Goal: Information Seeking & Learning: Learn about a topic

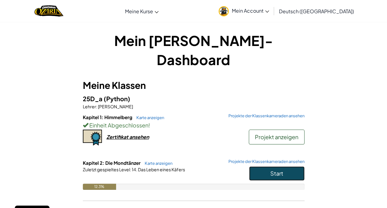
click at [273, 166] on button "Start" at bounding box center [276, 173] width 55 height 14
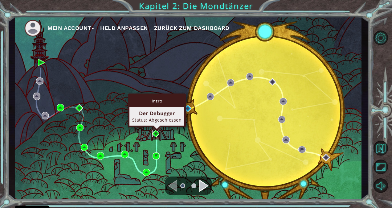
click at [154, 131] on img at bounding box center [155, 133] width 7 height 7
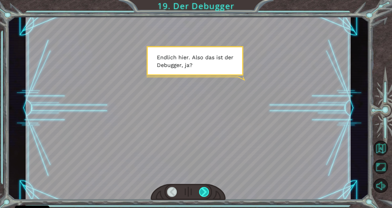
click at [205, 188] on div at bounding box center [204, 192] width 10 height 10
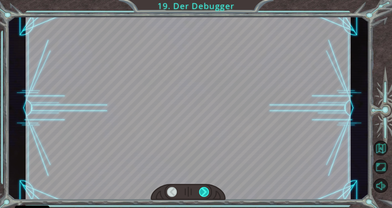
click at [204, 193] on div at bounding box center [204, 192] width 10 height 10
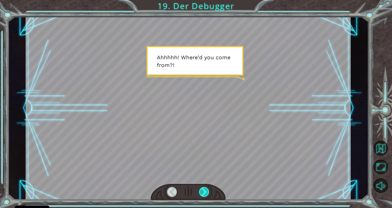
click at [205, 194] on div at bounding box center [204, 192] width 10 height 10
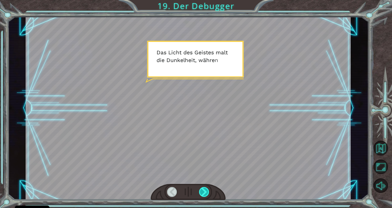
click at [205, 194] on div at bounding box center [204, 192] width 10 height 10
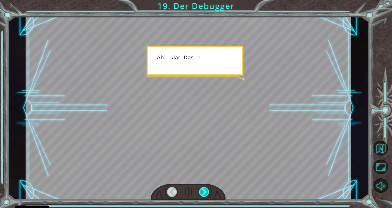
click at [205, 194] on div at bounding box center [204, 192] width 10 height 10
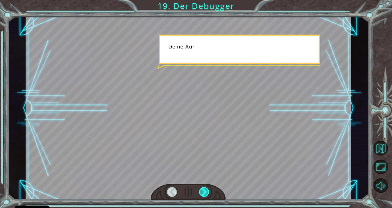
click at [205, 194] on div at bounding box center [204, 192] width 10 height 10
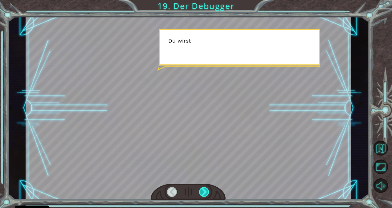
click at [205, 194] on div at bounding box center [204, 192] width 10 height 10
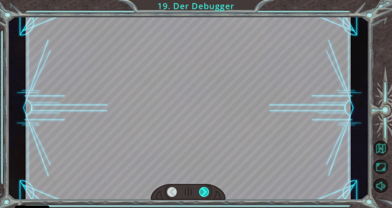
click at [205, 194] on div at bounding box center [204, 192] width 10 height 10
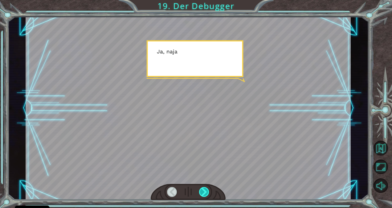
click at [205, 194] on div at bounding box center [204, 192] width 10 height 10
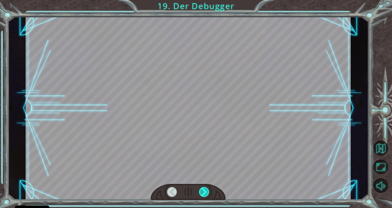
click at [205, 194] on div at bounding box center [204, 192] width 10 height 10
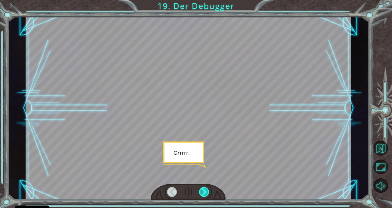
click at [205, 194] on div at bounding box center [204, 192] width 10 height 10
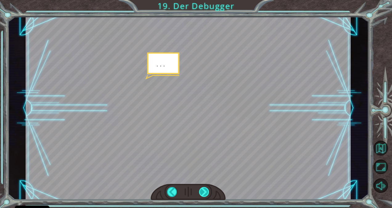
click at [205, 194] on div at bounding box center [204, 192] width 10 height 10
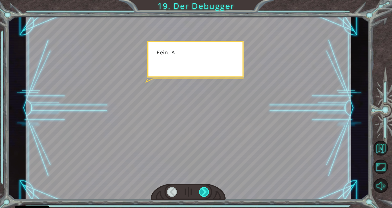
click at [205, 194] on div at bounding box center [204, 192] width 10 height 10
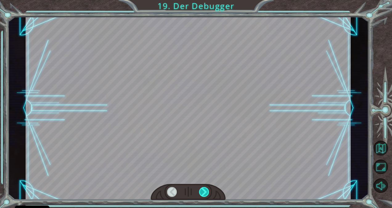
click at [205, 194] on div at bounding box center [204, 192] width 10 height 10
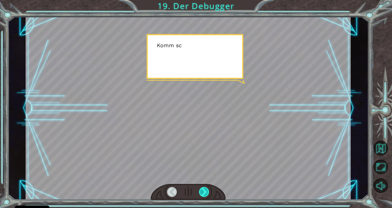
click at [205, 194] on div at bounding box center [204, 192] width 10 height 10
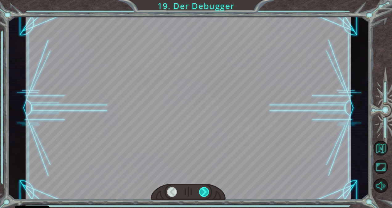
click at [205, 194] on div at bounding box center [204, 192] width 10 height 10
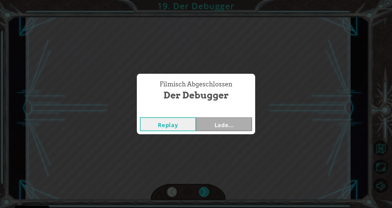
click at [205, 194] on div "Filmisch Abgeschlossen Der Debugger Replay Lade..." at bounding box center [196, 104] width 392 height 208
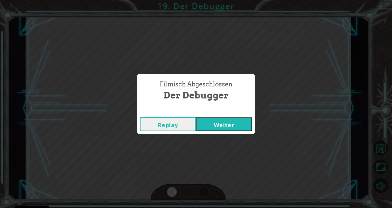
click at [205, 194] on div "Filmisch Abgeschlossen Der Debugger Replay Weiter" at bounding box center [196, 104] width 392 height 208
drag, startPoint x: 205, startPoint y: 194, endPoint x: 204, endPoint y: 121, distance: 72.4
drag, startPoint x: 204, startPoint y: 121, endPoint x: 208, endPoint y: 125, distance: 5.4
click at [208, 125] on button "Weiter" at bounding box center [224, 124] width 56 height 14
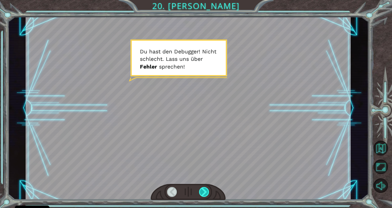
click at [205, 195] on div at bounding box center [204, 192] width 10 height 10
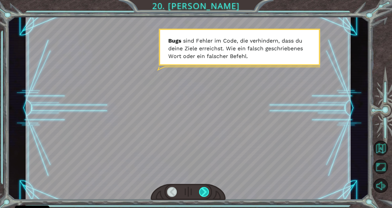
click at [206, 190] on div at bounding box center [204, 192] width 10 height 10
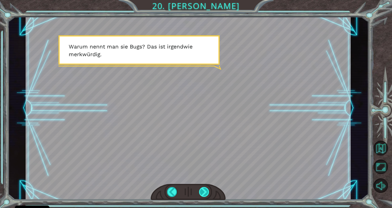
click at [205, 188] on div at bounding box center [204, 192] width 10 height 10
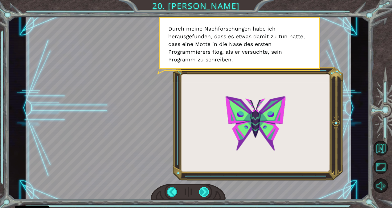
click at [204, 187] on div at bounding box center [204, 192] width 10 height 10
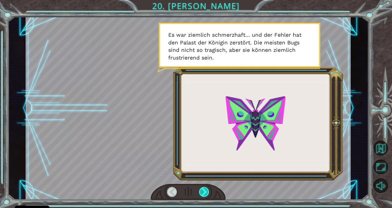
click at [201, 195] on div at bounding box center [204, 192] width 10 height 10
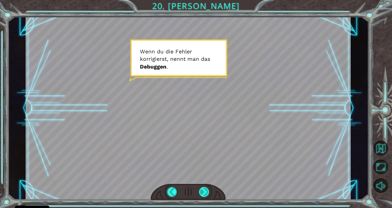
click at [199, 195] on div at bounding box center [204, 192] width 10 height 10
click at [203, 193] on div at bounding box center [204, 192] width 10 height 10
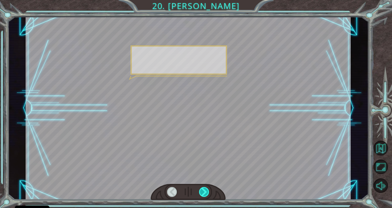
click at [203, 193] on div at bounding box center [204, 192] width 10 height 10
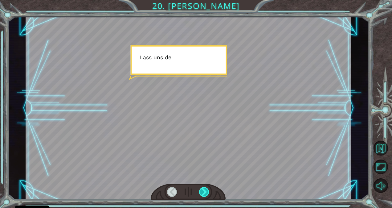
click at [203, 193] on div at bounding box center [204, 192] width 10 height 10
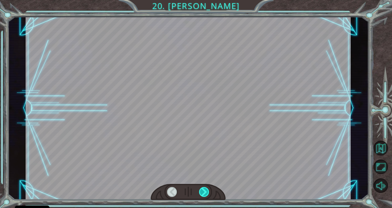
click at [203, 193] on div at bounding box center [204, 192] width 10 height 10
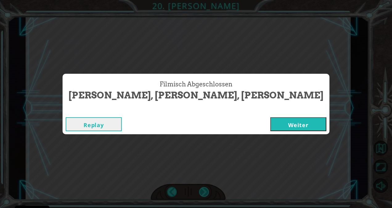
click at [203, 193] on div "Filmisch Abgeschlossen [PERSON_NAME], [PERSON_NAME], Fehler Replay Weiter" at bounding box center [196, 104] width 392 height 208
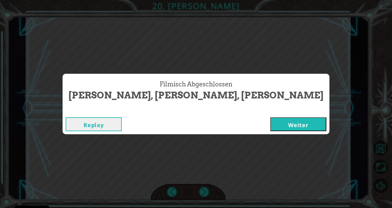
drag, startPoint x: 203, startPoint y: 193, endPoint x: 206, endPoint y: 122, distance: 70.6
click at [270, 122] on button "Weiter" at bounding box center [298, 124] width 56 height 14
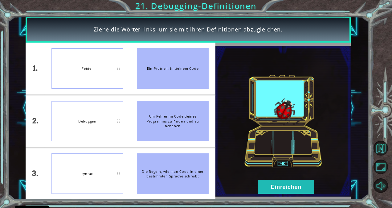
drag, startPoint x: 164, startPoint y: 81, endPoint x: 98, endPoint y: 83, distance: 65.9
click at [98, 83] on div "1. 2. 3. Fehler Debuggen syntax Ein Problem in deinem Code Um Fehler im Code de…" at bounding box center [121, 121] width 190 height 157
drag, startPoint x: 156, startPoint y: 68, endPoint x: 110, endPoint y: 71, distance: 45.7
click at [110, 71] on div "1. 2. 3. Fehler Debuggen syntax Ein Problem in deinem Code Um Fehler im Code de…" at bounding box center [121, 121] width 190 height 157
click at [276, 187] on button "Einreichen" at bounding box center [286, 187] width 56 height 14
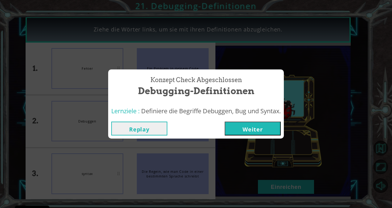
click at [237, 122] on button "Weiter" at bounding box center [253, 128] width 56 height 14
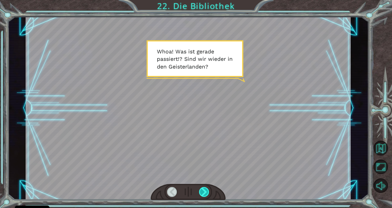
click at [205, 190] on div at bounding box center [204, 192] width 10 height 10
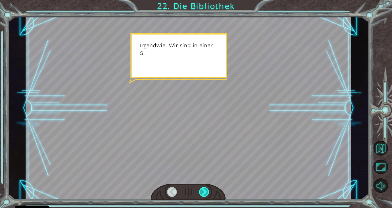
click at [209, 194] on div at bounding box center [204, 192] width 10 height 10
click at [209, 198] on div at bounding box center [188, 192] width 75 height 16
click at [207, 193] on div at bounding box center [204, 192] width 10 height 10
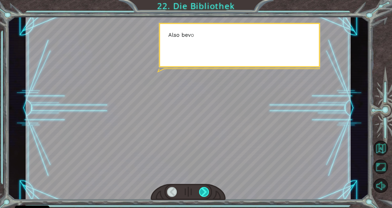
click at [206, 194] on div at bounding box center [204, 192] width 10 height 10
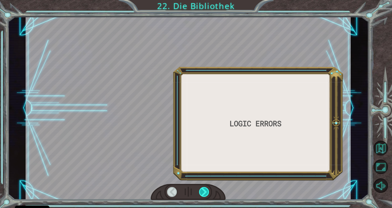
click at [206, 194] on div at bounding box center [204, 192] width 10 height 10
click at [206, 192] on div at bounding box center [204, 192] width 10 height 10
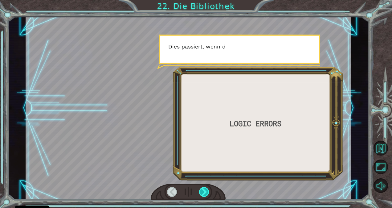
click at [207, 193] on div at bounding box center [204, 192] width 10 height 10
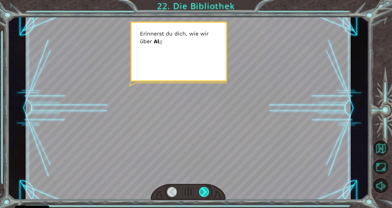
click at [208, 194] on div at bounding box center [204, 192] width 10 height 10
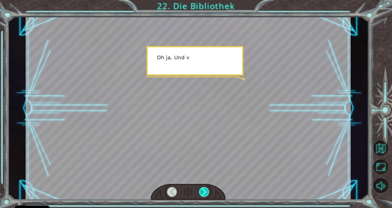
click at [206, 195] on div at bounding box center [204, 192] width 10 height 10
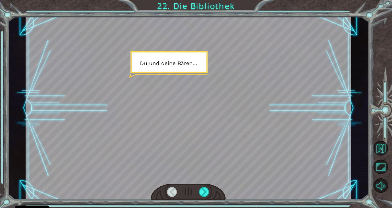
click at [210, 195] on div at bounding box center [188, 192] width 75 height 16
click at [207, 193] on div at bounding box center [204, 192] width 10 height 10
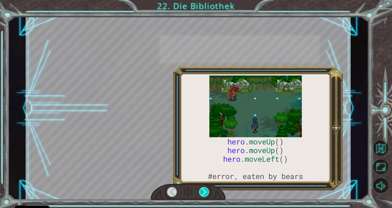
click at [207, 192] on div at bounding box center [204, 192] width 10 height 10
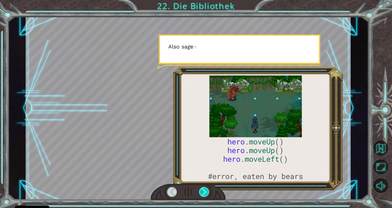
click at [208, 192] on div at bounding box center [204, 192] width 10 height 10
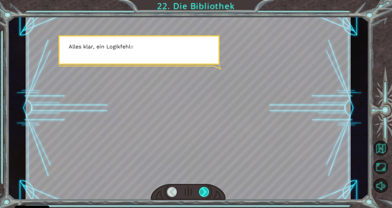
click at [208, 191] on div at bounding box center [204, 192] width 10 height 10
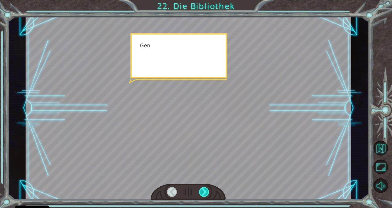
click at [207, 192] on div at bounding box center [204, 192] width 10 height 10
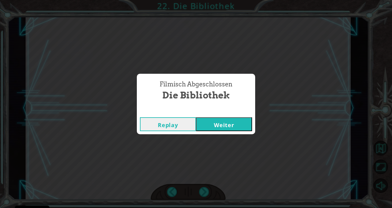
click at [239, 124] on button "Weiter" at bounding box center [224, 124] width 56 height 14
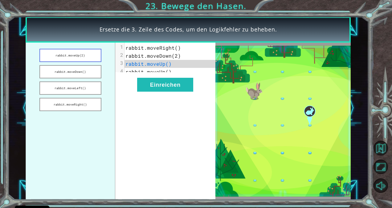
click at [78, 60] on button "rabbit.moveUp(2)" at bounding box center [70, 55] width 62 height 13
drag, startPoint x: 94, startPoint y: 60, endPoint x: 87, endPoint y: 112, distance: 52.5
drag, startPoint x: 87, startPoint y: 112, endPoint x: 79, endPoint y: 121, distance: 12.0
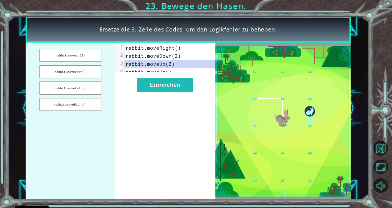
click at [79, 121] on ul "rabbit.moveUp(2) rabbit.moveDown() rabbit.moveLeft() rabbit.moveRight()" at bounding box center [70, 121] width 89 height 157
click at [83, 105] on button "rabbit.moveRight()" at bounding box center [70, 104] width 62 height 13
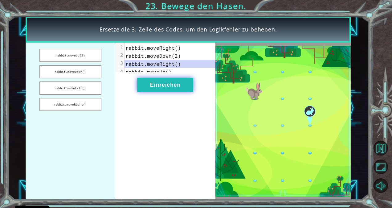
click at [153, 90] on button "Einreichen" at bounding box center [165, 85] width 56 height 14
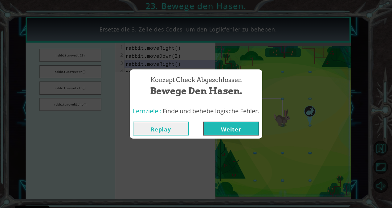
click at [226, 129] on button "Weiter" at bounding box center [231, 128] width 56 height 14
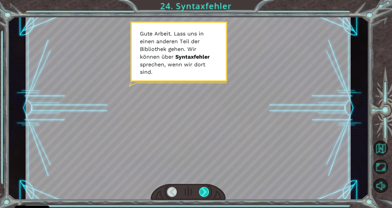
click at [205, 187] on div at bounding box center [204, 192] width 10 height 10
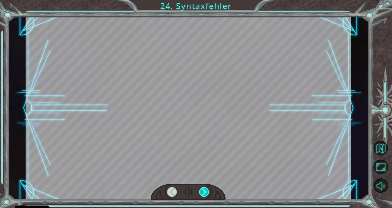
click at [205, 192] on div at bounding box center [204, 192] width 10 height 10
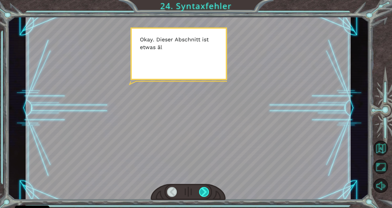
click at [200, 191] on div at bounding box center [204, 192] width 10 height 10
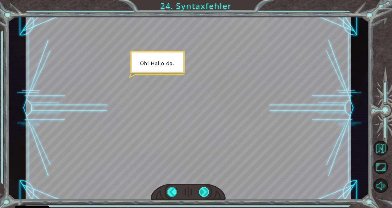
click at [204, 195] on div at bounding box center [204, 192] width 10 height 10
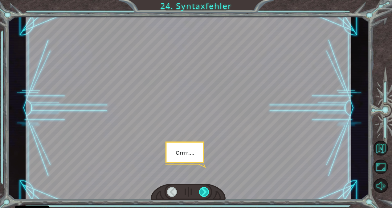
click at [204, 197] on div at bounding box center [188, 192] width 75 height 16
click at [202, 194] on div at bounding box center [204, 192] width 10 height 10
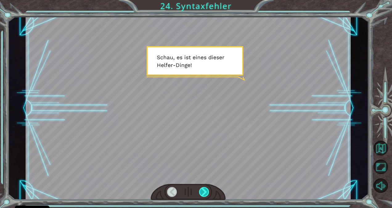
click at [201, 194] on div at bounding box center [204, 192] width 10 height 10
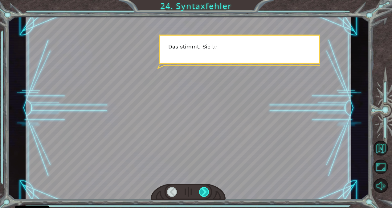
click at [201, 193] on div at bounding box center [204, 192] width 10 height 10
click at [202, 192] on div at bounding box center [204, 192] width 10 height 10
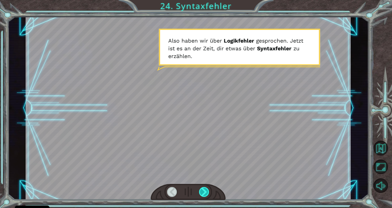
click at [205, 193] on div at bounding box center [204, 192] width 10 height 10
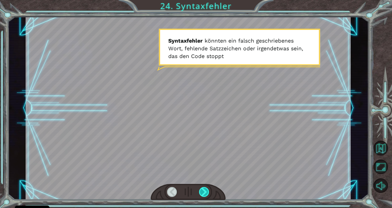
click at [206, 195] on div at bounding box center [204, 192] width 10 height 10
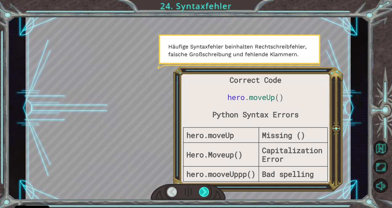
click at [207, 196] on div at bounding box center [204, 192] width 10 height 10
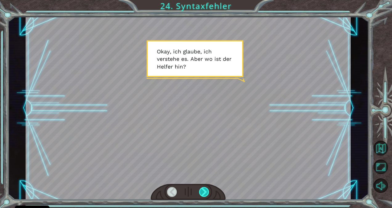
click at [205, 195] on div at bounding box center [204, 192] width 10 height 10
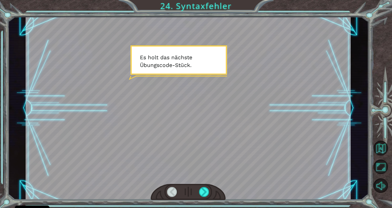
click at [210, 197] on div at bounding box center [188, 192] width 75 height 16
click at [205, 193] on div at bounding box center [204, 192] width 10 height 10
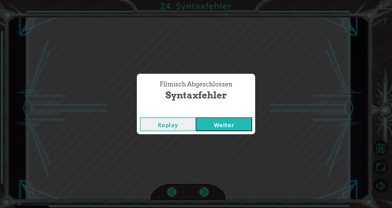
click at [238, 128] on button "Weiter" at bounding box center [224, 124] width 56 height 14
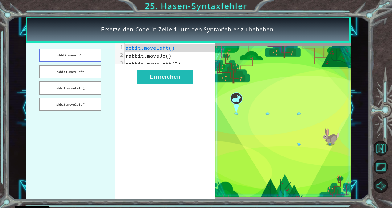
click at [79, 54] on button "rabbit.moveLeft(" at bounding box center [70, 55] width 62 height 13
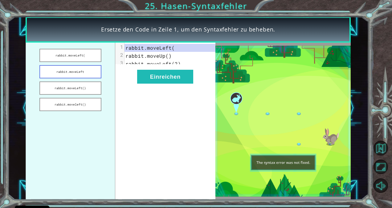
click at [78, 74] on button "rabbit.moveLeft" at bounding box center [70, 71] width 62 height 13
click at [77, 87] on button "rabbit.moveLeft()" at bounding box center [70, 87] width 62 height 13
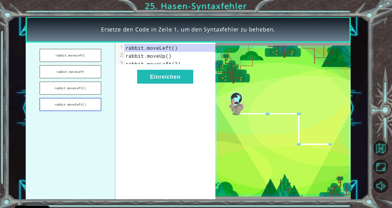
click at [72, 101] on button "rabbit.moveleft()" at bounding box center [70, 104] width 62 height 13
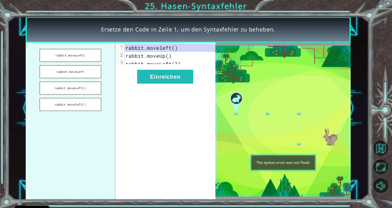
drag, startPoint x: 72, startPoint y: 101, endPoint x: 104, endPoint y: 89, distance: 34.1
click at [104, 89] on ul "rabbit.moveLeft( rabbit.moveLeft rabbit.moveLeft() rabbit.moveleft()" at bounding box center [70, 121] width 89 height 157
click at [180, 80] on button "Einreichen" at bounding box center [165, 77] width 56 height 14
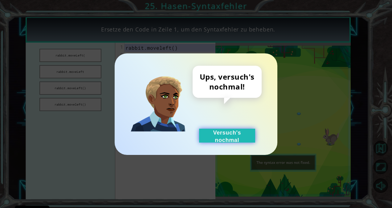
click at [240, 142] on button "Versuch's nochmal" at bounding box center [227, 135] width 56 height 14
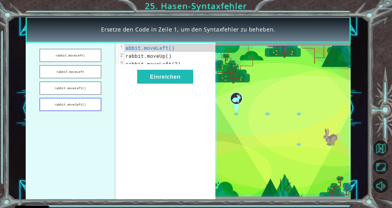
click at [73, 106] on button "rabbit.moveleft()" at bounding box center [70, 104] width 62 height 13
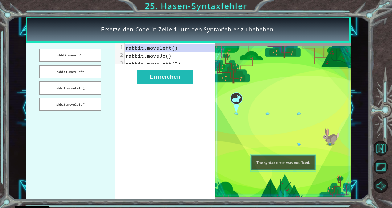
click at [139, 59] on pre "rabbit.moveUp()" at bounding box center [172, 56] width 96 height 8
click at [174, 83] on button "Einreichen" at bounding box center [165, 77] width 56 height 14
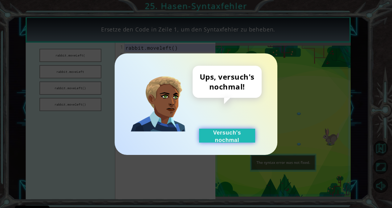
click at [220, 132] on button "Versuch's nochmal" at bounding box center [227, 135] width 56 height 14
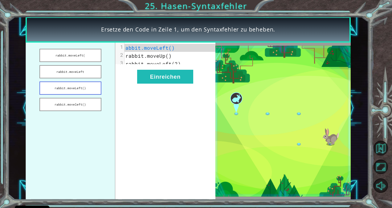
click at [76, 89] on button "rabbit.moveLeft()" at bounding box center [70, 87] width 62 height 13
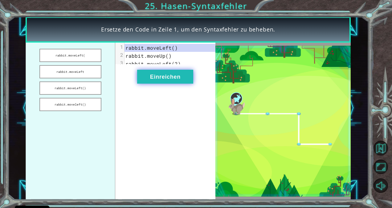
click at [176, 83] on button "Einreichen" at bounding box center [165, 77] width 56 height 14
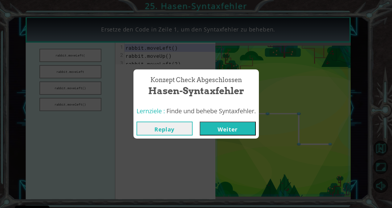
click at [230, 130] on button "Weiter" at bounding box center [228, 128] width 56 height 14
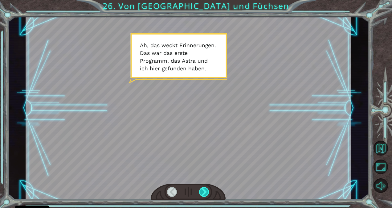
click at [204, 192] on div at bounding box center [204, 192] width 10 height 10
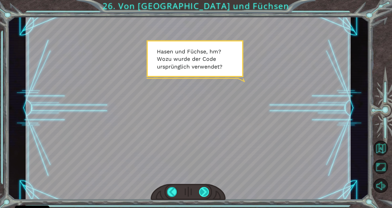
click at [204, 192] on div at bounding box center [204, 192] width 10 height 10
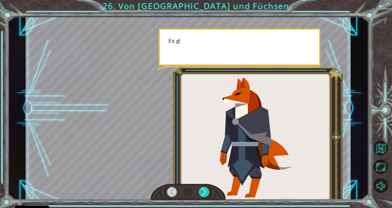
click at [206, 193] on div at bounding box center [204, 192] width 10 height 10
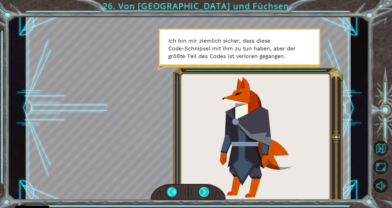
click at [204, 194] on div at bounding box center [204, 192] width 10 height 10
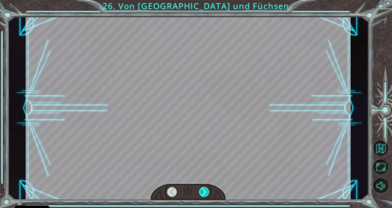
click at [204, 192] on div at bounding box center [204, 192] width 10 height 10
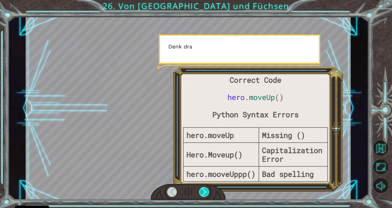
click at [201, 194] on div at bounding box center [204, 192] width 10 height 10
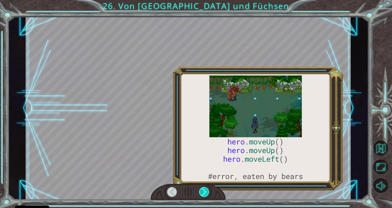
click at [201, 193] on div at bounding box center [204, 192] width 10 height 10
click at [203, 192] on div at bounding box center [204, 192] width 10 height 10
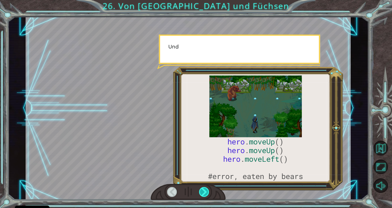
click at [204, 193] on div at bounding box center [204, 192] width 10 height 10
click at [207, 194] on div at bounding box center [204, 192] width 10 height 10
click at [207, 193] on div at bounding box center [204, 192] width 10 height 10
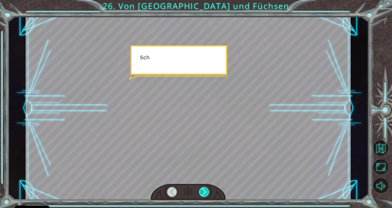
click at [208, 195] on div at bounding box center [204, 192] width 10 height 10
click at [207, 194] on div at bounding box center [204, 192] width 10 height 10
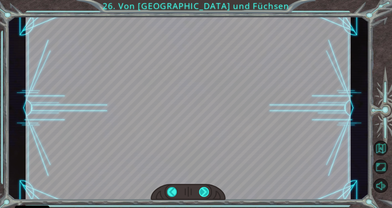
click at [206, 194] on div at bounding box center [204, 192] width 10 height 10
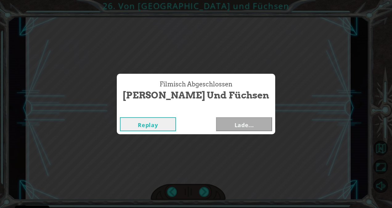
click at [208, 194] on div "Filmisch Abgeschlossen [PERSON_NAME] und Füchsen Replay Lade..." at bounding box center [196, 104] width 392 height 208
click at [243, 126] on button "Weiter" at bounding box center [244, 124] width 56 height 14
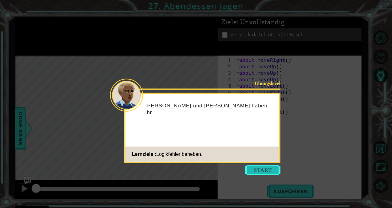
click at [266, 168] on button "Start" at bounding box center [262, 170] width 35 height 10
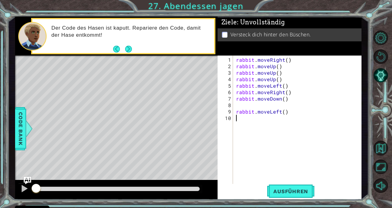
click at [285, 61] on div "rabbit . moveRight ( ) rabbit . moveUp ( ) rabbit . moveUp ( ) rabbit . moveUp …" at bounding box center [299, 127] width 128 height 142
drag, startPoint x: 282, startPoint y: 80, endPoint x: 237, endPoint y: 80, distance: 45.3
click at [237, 80] on div "rabbit . moveRight ( 2 ) rabbit . moveUp ( ) rabbit . moveUp ( ) rabbit . moveU…" at bounding box center [299, 127] width 128 height 142
type textarea "rabbit.moveUp()"
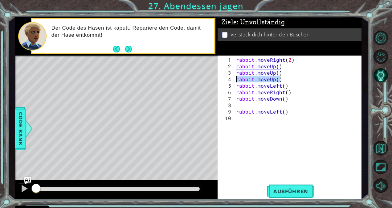
scroll to position [0, 0]
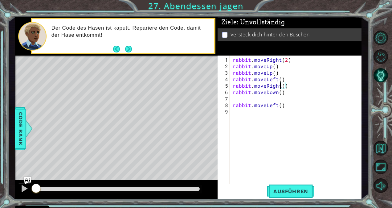
click at [280, 85] on div "rabbit . moveRight ( 2 ) rabbit . moveUp ( ) rabbit . moveUp ( ) rabbit . moveL…" at bounding box center [296, 127] width 131 height 142
type textarea "rabbit.moveRight()"
drag, startPoint x: 290, startPoint y: 83, endPoint x: 233, endPoint y: 85, distance: 57.3
click at [233, 85] on div "rabbit . moveRight ( 2 ) rabbit . moveUp ( ) rabbit . moveUp ( ) rabbit . moveL…" at bounding box center [296, 127] width 131 height 142
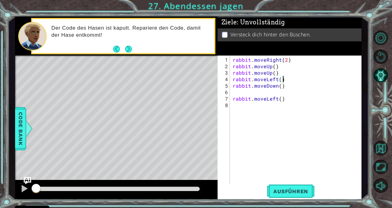
click at [279, 79] on div "rabbit . moveRight ( 2 ) rabbit . moveUp ( ) rabbit . moveUp ( ) rabbit . moveL…" at bounding box center [296, 127] width 131 height 142
type textarea "rabbit.moveLeft(2)"
click at [286, 191] on span "Ausführen" at bounding box center [290, 191] width 47 height 6
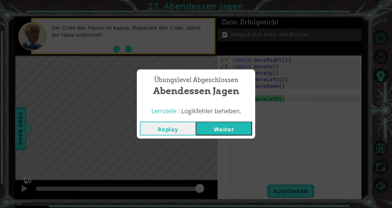
click at [224, 126] on button "Weiter" at bounding box center [224, 128] width 56 height 14
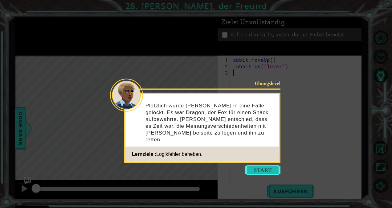
click at [256, 172] on button "Start" at bounding box center [262, 170] width 35 height 10
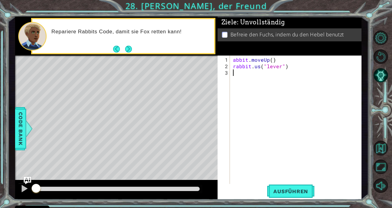
click at [232, 60] on div "abbit . moveUp ( ) rabbit . us ( "lever" )" at bounding box center [297, 127] width 131 height 142
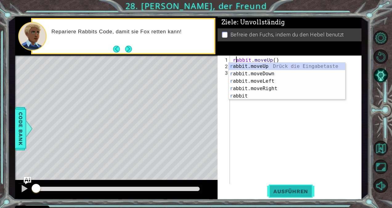
click at [281, 184] on button "Ausführen" at bounding box center [290, 191] width 47 height 14
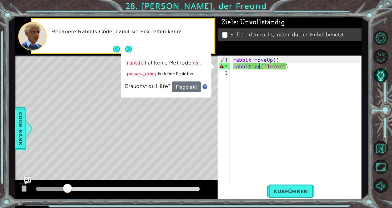
click at [259, 68] on div "rabbit . moveUp ( ) rabbit . us ( "lever" )" at bounding box center [297, 127] width 131 height 142
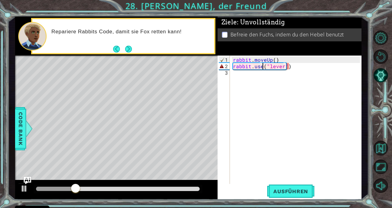
scroll to position [0, 2]
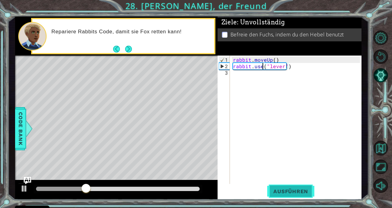
type textarea "rabbit.use("lever")"
click at [286, 194] on span "Ausführen" at bounding box center [290, 191] width 47 height 6
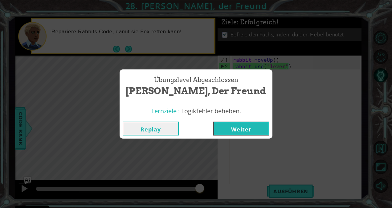
click at [221, 128] on button "Weiter" at bounding box center [241, 128] width 56 height 14
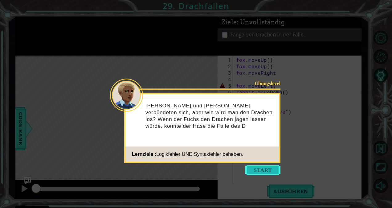
click at [267, 168] on button "Start" at bounding box center [262, 170] width 35 height 10
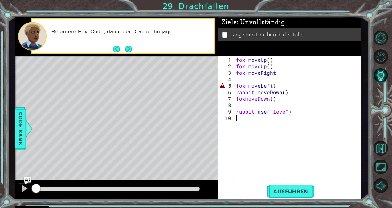
type textarea "rabbit.use("leve")"
click at [282, 114] on div "fox . moveUp ( ) fox . moveUp ( ) fox . moveRight fox . moveLeft ( rabbit . mov…" at bounding box center [299, 127] width 128 height 142
click at [282, 111] on div "fox . moveUp ( ) fox . moveUp ( ) fox . moveRight fox . moveLeft ( rabbit . mov…" at bounding box center [299, 127] width 128 height 142
click at [245, 99] on div "fox . moveUp ( ) fox . moveUp ( ) fox . moveRight fox . moveLeft ( rabbit . mov…" at bounding box center [299, 127] width 128 height 142
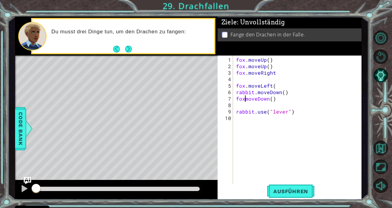
scroll to position [0, 1]
click at [277, 87] on div "fox . moveUp ( ) fox . moveUp ( ) fox . moveRight fox . moveLeft ( rabbit . mov…" at bounding box center [299, 127] width 128 height 142
click at [253, 92] on div "fox . moveUp ( ) fox . moveUp ( ) fox . moveRight fox . moveLeft ( ) rabbit . m…" at bounding box center [299, 127] width 128 height 142
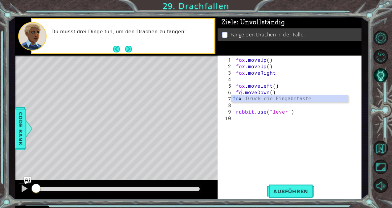
scroll to position [0, 0]
type textarea "fox.moveDown()"
click at [289, 136] on div "fox . moveUp ( ) fox . moveUp ( ) fox . moveRight fox . moveLeft ( ) fox . move…" at bounding box center [298, 127] width 128 height 142
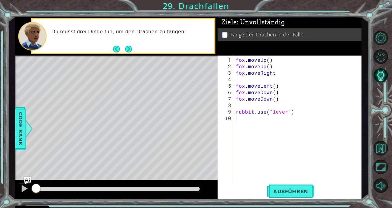
scroll to position [0, 0]
click at [236, 81] on div "fox . moveUp ( ) fox . moveUp ( ) fox . moveRight fox . moveLeft ( ) fox . move…" at bounding box center [298, 127] width 128 height 142
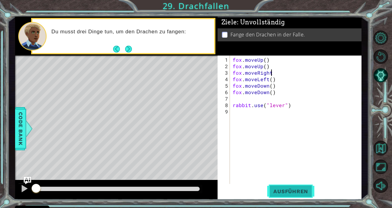
type textarea "fox.moveRight"
click at [284, 193] on span "Ausführen" at bounding box center [290, 191] width 47 height 6
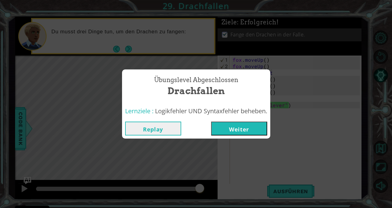
click at [251, 130] on button "Weiter" at bounding box center [239, 128] width 56 height 14
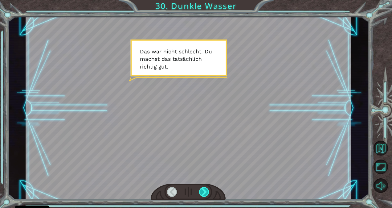
click at [199, 188] on div at bounding box center [204, 192] width 10 height 10
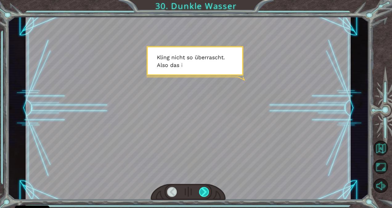
click at [206, 188] on div at bounding box center [204, 192] width 10 height 10
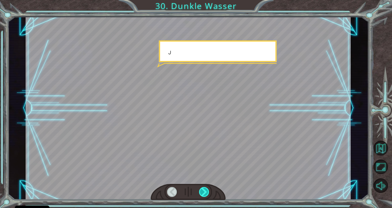
click at [204, 188] on div at bounding box center [204, 192] width 10 height 10
click at [207, 187] on div at bounding box center [204, 192] width 10 height 10
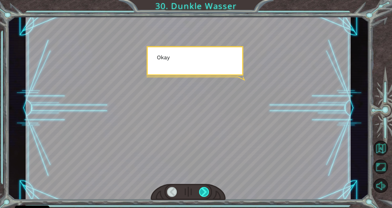
click at [209, 190] on div at bounding box center [204, 192] width 10 height 10
click at [208, 190] on div at bounding box center [204, 192] width 10 height 10
click at [207, 188] on div at bounding box center [204, 192] width 10 height 10
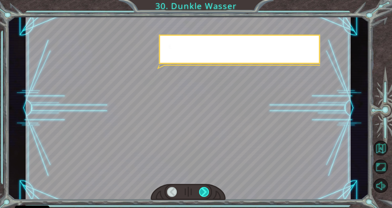
click at [208, 188] on div at bounding box center [204, 192] width 10 height 10
click at [208, 190] on div at bounding box center [204, 192] width 10 height 10
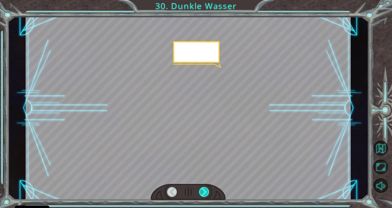
click at [207, 190] on div at bounding box center [204, 192] width 10 height 10
click at [207, 191] on div at bounding box center [204, 192] width 10 height 10
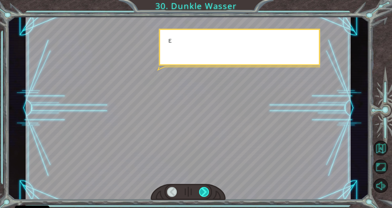
click at [207, 189] on div at bounding box center [204, 192] width 10 height 10
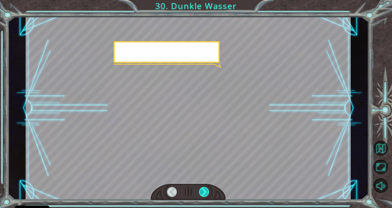
click at [208, 190] on div at bounding box center [204, 192] width 10 height 10
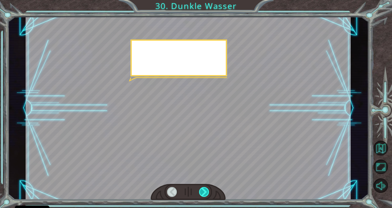
click at [208, 191] on div at bounding box center [204, 192] width 10 height 10
click at [209, 192] on div at bounding box center [204, 192] width 10 height 10
click at [210, 198] on div at bounding box center [188, 192] width 75 height 16
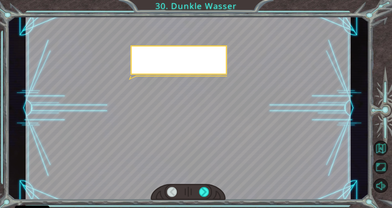
click at [210, 196] on div at bounding box center [188, 192] width 75 height 16
click at [211, 197] on div at bounding box center [188, 192] width 75 height 16
click at [213, 197] on div at bounding box center [188, 192] width 75 height 16
click at [208, 193] on div at bounding box center [204, 192] width 10 height 10
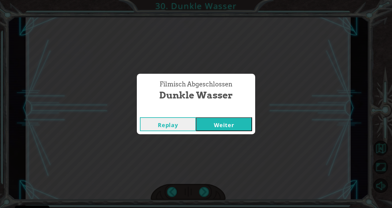
click at [207, 193] on div "Filmisch Abgeschlossen Dunkle Wasser Replay Weiter" at bounding box center [196, 104] width 392 height 208
click at [237, 130] on button "Weiter" at bounding box center [224, 124] width 56 height 14
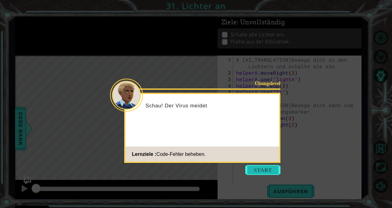
click at [267, 167] on button "Start" at bounding box center [262, 170] width 35 height 10
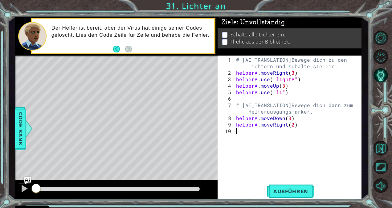
click at [283, 86] on div "# [AI_TRANSLATION]Bewege dich zu den Lichtern und schalte sie ein. helperA . mo…" at bounding box center [299, 130] width 128 height 149
click at [280, 91] on div "# [AI_TRANSLATION]Bewege dich zu den Lichtern und schalte sie ein. helperA . mo…" at bounding box center [299, 130] width 128 height 149
click at [282, 84] on div "# [AI_TRANSLATION]Bewege dich zu den Lichtern und schalte sie ein. helperA . mo…" at bounding box center [299, 130] width 128 height 149
click at [281, 91] on div "# [AI_TRANSLATION]Bewege dich zu den Lichtern und schalte sie ein. helperA . mo…" at bounding box center [299, 130] width 128 height 149
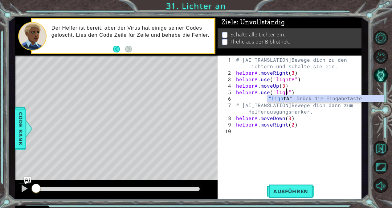
scroll to position [0, 3]
click at [284, 99] on div ""light A" Drück die Eingabetaste" at bounding box center [325, 106] width 117 height 22
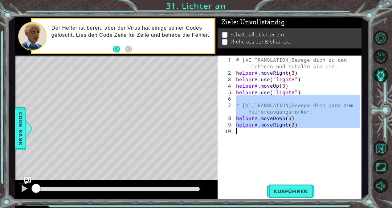
drag, startPoint x: 284, startPoint y: 99, endPoint x: 299, endPoint y: 134, distance: 38.1
click at [299, 134] on div "# [AI_TRANSLATION]Bewege dich zu den Lichtern und schalte sie ein. helperA . mo…" at bounding box center [299, 130] width 128 height 149
type textarea "helperA.moveRight(2)"
click at [299, 134] on div "# [AI_TRANSLATION]Bewege dich zu den Lichtern und schalte sie ein. helperA . mo…" at bounding box center [297, 119] width 125 height 129
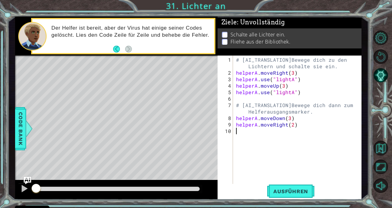
click at [288, 118] on div "# [AI_TRANSLATION]Bewege dich zu den Lichtern und schalte sie ein. helperA . mo…" at bounding box center [299, 130] width 128 height 149
click at [286, 192] on span "Ausführen" at bounding box center [290, 191] width 47 height 6
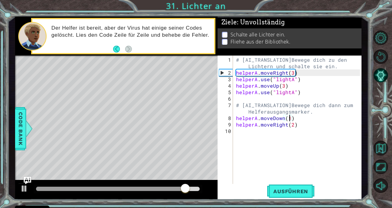
click at [291, 93] on div "# [AI_TRANSLATION]Bewege dich zu den Lichtern und schalte sie ein. helperA . mo…" at bounding box center [299, 130] width 128 height 149
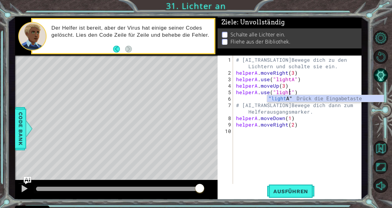
scroll to position [0, 3]
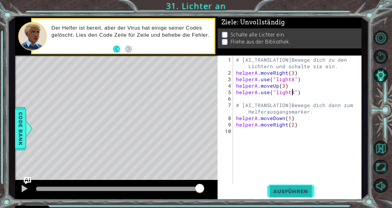
type textarea "helperA.use("lightB")"
click at [290, 185] on button "Ausführen" at bounding box center [290, 191] width 47 height 14
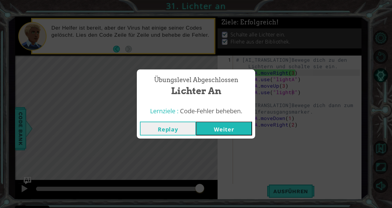
click at [226, 135] on button "Weiter" at bounding box center [224, 128] width 56 height 14
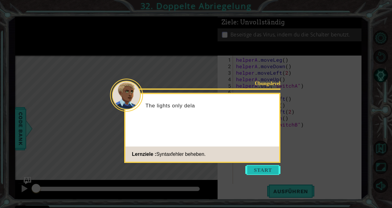
click at [271, 169] on button "Start" at bounding box center [262, 170] width 35 height 10
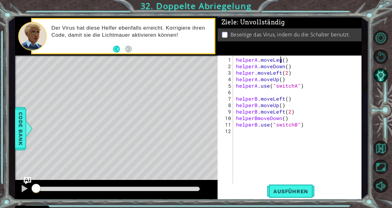
click at [280, 60] on div "helperA . moveLeg ( ) helperA . moveDown ( ) helper . moveLeft ( 2 ) helperA . …" at bounding box center [299, 127] width 128 height 142
click at [253, 74] on div "helperA . moveLeft ( ) helperA . moveDown ( ) helper . moveLeft ( 2 ) helperA .…" at bounding box center [299, 127] width 128 height 142
click at [323, 62] on div "helperA . moveLeft ( ) helperA . moveDown ( ) helperA . moveLeft ( 2 ) helperA …" at bounding box center [299, 127] width 128 height 142
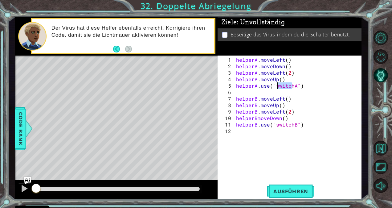
drag, startPoint x: 291, startPoint y: 86, endPoint x: 276, endPoint y: 86, distance: 15.4
click at [276, 86] on div "helperA . moveLeft ( ) helperA . moveDown ( ) helperA . moveLeft ( 2 ) helperA …" at bounding box center [299, 127] width 128 height 142
type textarea "helperA.use("lightA")"
click at [298, 91] on div "helperA . moveLeft ( ) helperA . moveDown ( ) helperA . moveLeft ( 2 ) helperA …" at bounding box center [299, 127] width 128 height 142
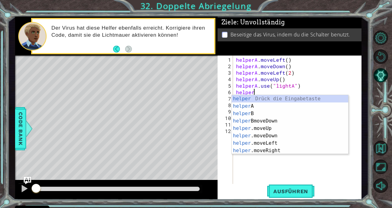
scroll to position [0, 1]
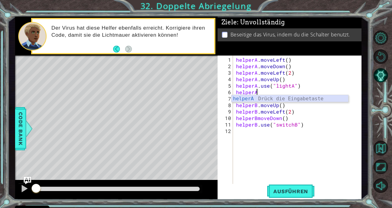
click at [287, 98] on div "helperA Drück die Eingabetaste" at bounding box center [290, 106] width 117 height 22
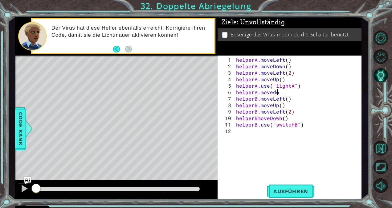
scroll to position [0, 2]
type textarea "helperA.movedown()"
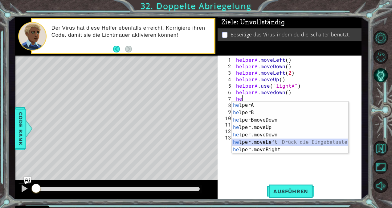
click at [269, 140] on div "he lperA Drück die Eingabetaste he lperB Drück die Eingabetaste he lperBmoveDow…" at bounding box center [290, 134] width 117 height 67
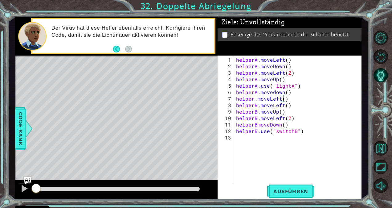
scroll to position [0, 3]
click at [235, 105] on div "helperA . moveLeft ( ) helperA . moveDown ( ) helperA . moveLeft ( 2 ) helperA …" at bounding box center [299, 127] width 128 height 142
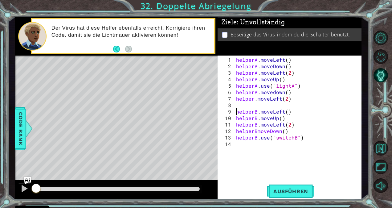
click at [257, 129] on div "helperA . moveLeft ( ) helperA . moveDown ( ) helperA . moveLeft ( 2 ) helperA …" at bounding box center [299, 127] width 128 height 142
drag, startPoint x: 291, startPoint y: 138, endPoint x: 274, endPoint y: 138, distance: 17.2
click at [274, 138] on div "helperA . moveLeft ( ) helperA . moveDown ( ) helperA . moveLeft ( 2 ) helperA …" at bounding box center [299, 127] width 128 height 142
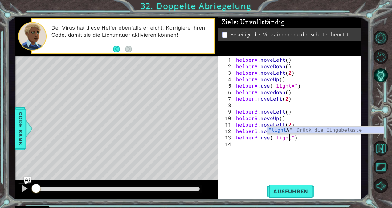
type textarea "helperB.use("lightB")"
click at [263, 152] on div "helperA . moveLeft ( ) helperA . moveDown ( ) helperA . moveLeft ( 2 ) helperA …" at bounding box center [299, 127] width 128 height 142
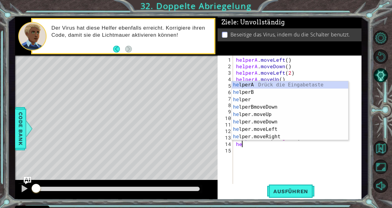
scroll to position [0, 0]
type textarea "h"
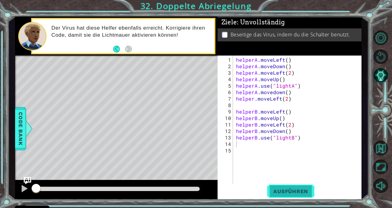
click at [289, 191] on span "Ausführen" at bounding box center [290, 191] width 47 height 6
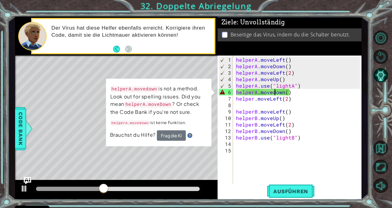
click at [274, 92] on div "helperA . moveLeft ( ) helperA . moveDown ( ) helperA . moveLeft ( 2 ) helperA …" at bounding box center [299, 127] width 128 height 142
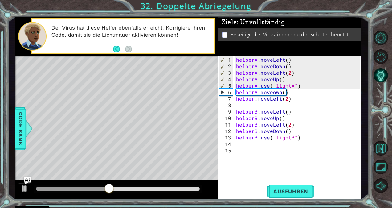
scroll to position [0, 2]
click at [289, 192] on span "Ausführen" at bounding box center [290, 191] width 47 height 6
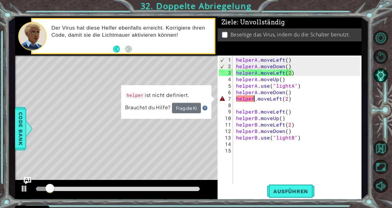
click at [254, 99] on div "helperA . moveLeft ( ) helperA . moveDown ( ) helperA . moveLeft ( 2 ) helperA …" at bounding box center [299, 127] width 128 height 142
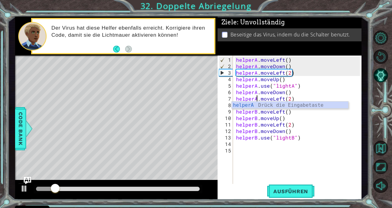
scroll to position [0, 1]
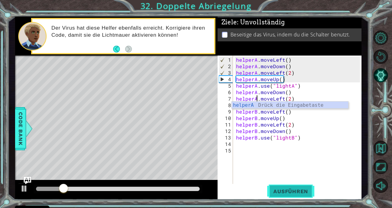
click at [276, 193] on span "Ausführen" at bounding box center [290, 191] width 47 height 6
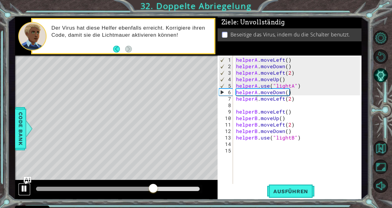
click at [22, 188] on div at bounding box center [24, 188] width 8 height 8
click at [286, 84] on div "helperA . moveLeft ( ) helperA . moveDown ( ) helperA . moveLeft ( 2 ) helperA …" at bounding box center [299, 127] width 128 height 142
drag, startPoint x: 288, startPoint y: 86, endPoint x: 275, endPoint y: 86, distance: 13.2
click at [275, 86] on div "helperA . moveLeft ( ) helperA . moveDown ( ) helperA . moveLeft ( 2 ) helperA …" at bounding box center [299, 127] width 128 height 142
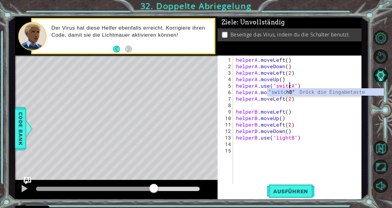
scroll to position [0, 3]
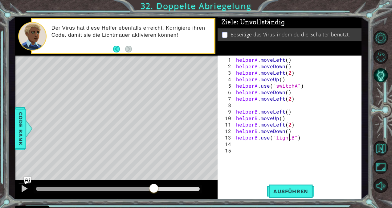
click at [288, 139] on div "helperA . moveLeft ( ) helperA . moveDown ( ) helperA . moveLeft ( 2 ) helperA …" at bounding box center [299, 127] width 128 height 142
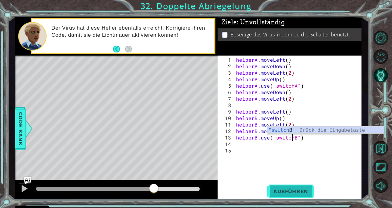
type textarea "helperB.use("switchB")"
click at [289, 187] on button "Ausführen" at bounding box center [290, 191] width 47 height 14
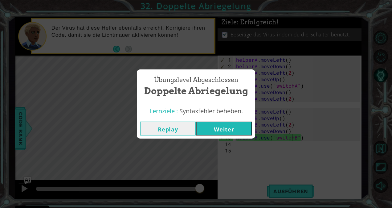
click at [241, 133] on button "Weiter" at bounding box center [224, 128] width 56 height 14
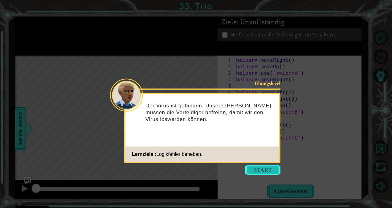
click at [274, 169] on button "Start" at bounding box center [262, 170] width 35 height 10
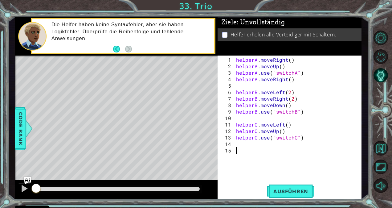
click at [251, 165] on div "helperA . moveRight ( ) helperA . moveUp ( ) helperA . use ( "switchA" ) helper…" at bounding box center [299, 127] width 128 height 142
click at [285, 197] on button "Ausführen" at bounding box center [290, 191] width 47 height 14
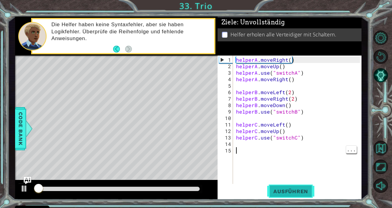
click at [285, 196] on button "Ausführen" at bounding box center [290, 191] width 47 height 14
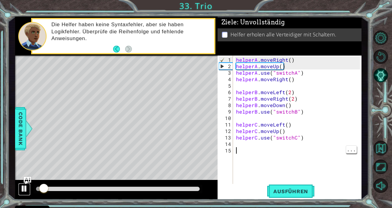
click at [25, 190] on div at bounding box center [24, 188] width 8 height 8
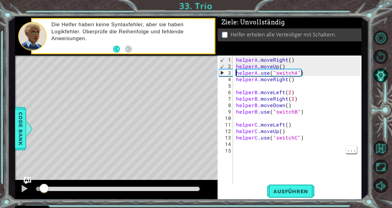
click at [237, 71] on div "helperA . moveRight ( ) helperA . moveUp ( ) helperA . use ( "switchA" ) helper…" at bounding box center [299, 127] width 128 height 142
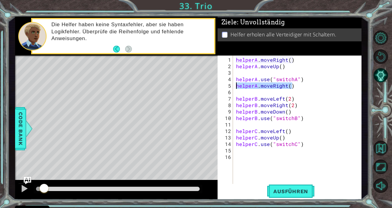
drag, startPoint x: 309, startPoint y: 82, endPoint x: 236, endPoint y: 85, distance: 73.0
click at [236, 85] on div "helperA . moveRight ( ) helperA . moveUp ( ) helperA . use ( "switchA" ) helper…" at bounding box center [299, 127] width 128 height 142
type textarea "helperA.moveRight()"
click at [243, 70] on div "helperA . moveRight ( ) helperA . moveUp ( ) helperA . use ( "switchA" ) helper…" at bounding box center [299, 127] width 128 height 142
paste textarea "helperA.moveRight()"
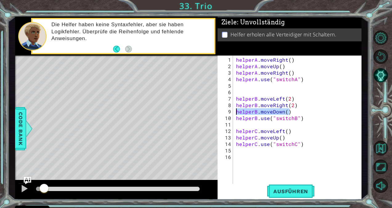
drag, startPoint x: 291, startPoint y: 111, endPoint x: 230, endPoint y: 112, distance: 60.4
click at [230, 112] on div "helperA.moveRight() 1 2 3 4 5 6 7 8 9 10 11 12 13 14 15 16 helperA . moveRight …" at bounding box center [288, 119] width 142 height 129
type textarea "helperB.moveDown()"
type textarea "helperB.moveRight(2)"
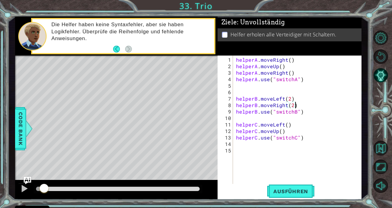
click at [236, 101] on div "helperA . moveRight ( ) helperA . moveUp ( ) helperA . moveRight ( ) helperA . …" at bounding box center [299, 127] width 128 height 142
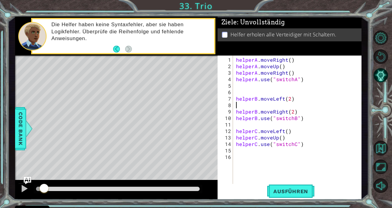
click at [238, 105] on div "helperA . moveRight ( ) helperA . moveUp ( ) helperA . moveRight ( ) helperA . …" at bounding box center [299, 127] width 128 height 142
paste textarea "helperB.moveDown()"
click at [293, 134] on div "helperA . moveRight ( ) helperA . moveUp ( ) helperA . moveRight ( ) helperA . …" at bounding box center [299, 127] width 128 height 142
type textarea "helperC.moveUp()"
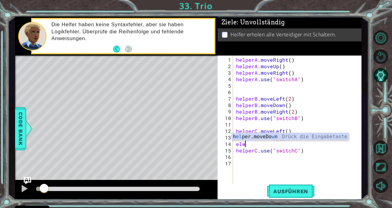
type textarea "e"
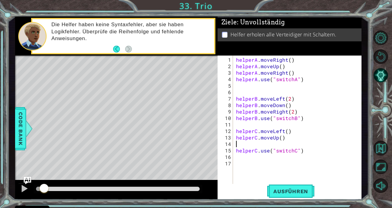
type textarea "l"
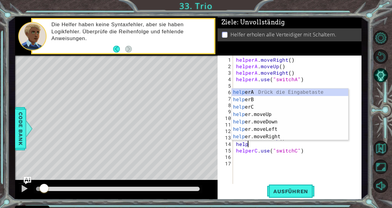
scroll to position [0, 0]
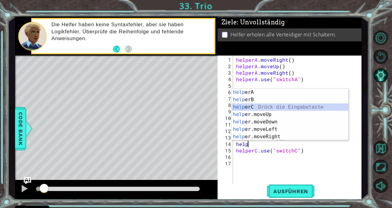
click at [275, 107] on div "help erA Drück die Eingabetaste help erB Drück die Eingabetaste help erC Drück …" at bounding box center [290, 121] width 117 height 67
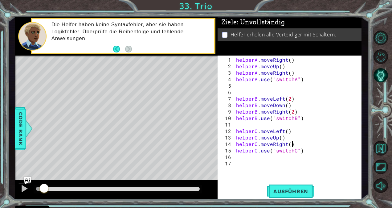
scroll to position [0, 3]
type textarea "helperC.moveRight()"
click at [292, 196] on button "Ausführen" at bounding box center [290, 191] width 47 height 14
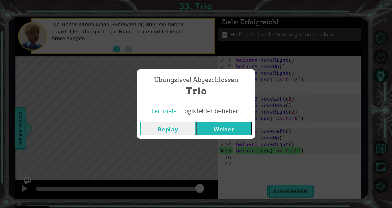
click at [242, 130] on button "Weiter" at bounding box center [224, 128] width 56 height 14
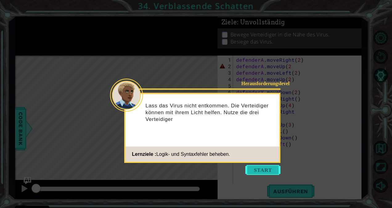
click at [266, 168] on button "Start" at bounding box center [262, 170] width 35 height 10
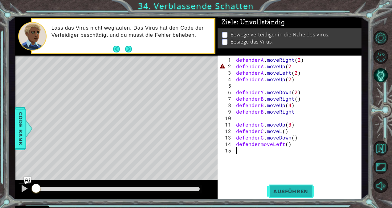
click at [287, 189] on span "Ausführen" at bounding box center [290, 191] width 47 height 6
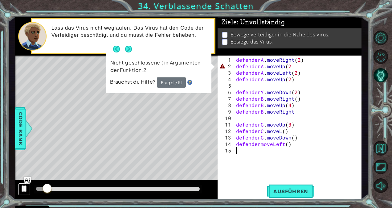
click at [20, 184] on button at bounding box center [24, 189] width 12 height 13
click at [318, 95] on div "defenderA . moveRight ( 2 ) defenderA . moveUp ( 2 defenderA . moveLeft ( 2 ) d…" at bounding box center [299, 127] width 128 height 142
click at [127, 49] on button "Next" at bounding box center [128, 49] width 7 height 7
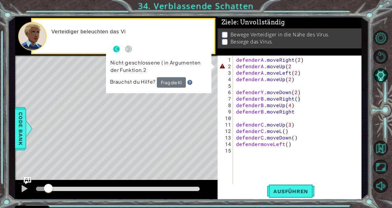
click at [115, 49] on button "Back" at bounding box center [119, 49] width 12 height 7
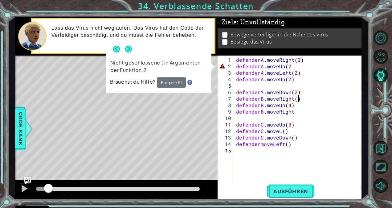
click at [225, 75] on div "3" at bounding box center [226, 72] width 14 height 6
click at [221, 64] on div "2" at bounding box center [226, 66] width 14 height 6
type textarea "defenderA.moveUp(2"
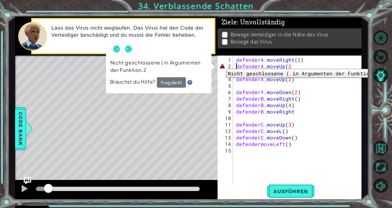
click at [214, 58] on div "Level Map" at bounding box center [157, 145] width 285 height 181
click at [197, 104] on div "Level Map" at bounding box center [157, 145] width 285 height 181
click at [173, 106] on div "Level Map" at bounding box center [157, 145] width 285 height 181
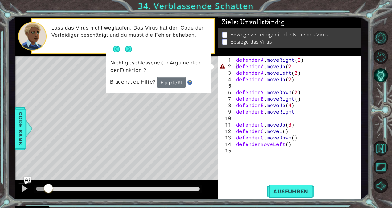
click at [179, 120] on div "Level Map" at bounding box center [157, 145] width 285 height 181
click at [181, 125] on div "Level Map" at bounding box center [157, 145] width 285 height 181
click at [184, 124] on div "Level Map" at bounding box center [157, 145] width 285 height 181
click at [181, 130] on div "Level Map" at bounding box center [157, 145] width 285 height 181
click at [184, 127] on div "Level Map" at bounding box center [157, 145] width 285 height 181
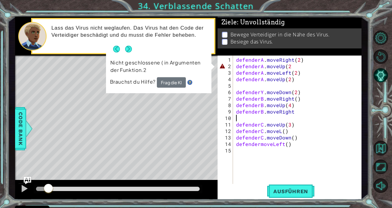
click at [288, 115] on div "defenderA . moveRight ( 2 ) defenderA . moveUp ( 2 defenderA . moveLeft ( 2 ) d…" at bounding box center [299, 127] width 128 height 142
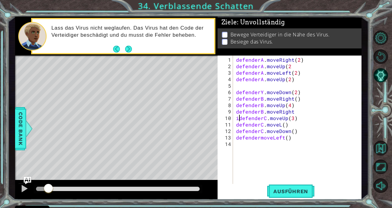
click at [287, 79] on div "defenderA . moveRight ( 2 ) defenderA . moveUp ( 2 defenderA . moveLeft ( 2 ) d…" at bounding box center [299, 127] width 128 height 142
click at [296, 66] on div "defenderA . moveRight ( 2 ) defenderA . moveUp ( 2 defenderA . moveLeft ( 2 ) d…" at bounding box center [299, 127] width 128 height 142
click at [261, 93] on div "defenderA . moveRight ( 2 ) defenderA . moveUp ( 2 ) defenderA . moveLeft ( 2 )…" at bounding box center [299, 127] width 128 height 142
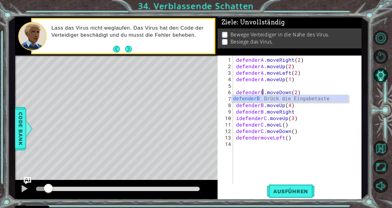
scroll to position [0, 2]
click at [323, 119] on div "defenderA . moveRight ( 2 ) defenderA . moveUp ( 2 ) defenderA . moveLeft ( 2 )…" at bounding box center [299, 127] width 128 height 142
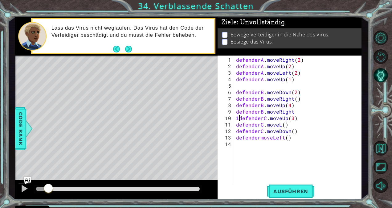
click at [238, 118] on div "defenderA . moveRight ( 2 ) defenderA . moveUp ( 2 ) defenderA . moveLeft ( 2 )…" at bounding box center [299, 127] width 128 height 142
click at [279, 123] on div "defenderA . moveRight ( 2 ) defenderA . moveUp ( 2 ) defenderA . moveLeft ( 2 )…" at bounding box center [299, 127] width 128 height 142
click at [260, 137] on div "defenderA . moveRight ( 2 ) defenderA . moveUp ( 2 ) defenderA . moveLeft ( 2 )…" at bounding box center [299, 127] width 128 height 142
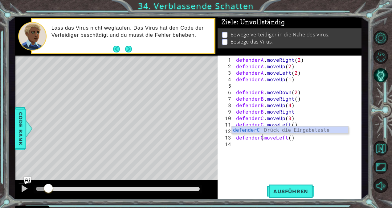
scroll to position [0, 2]
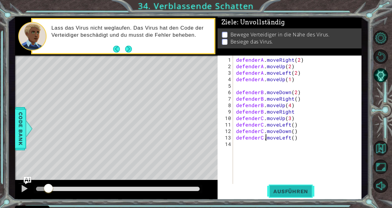
click at [298, 192] on span "Ausführen" at bounding box center [290, 191] width 47 height 6
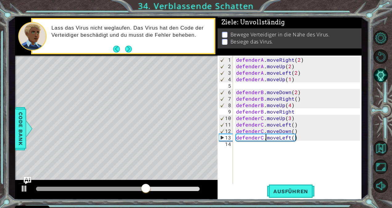
click at [324, 113] on div "defenderA . moveRight ( 2 ) defenderA . moveUp ( 2 ) defenderA . moveLeft ( 2 )…" at bounding box center [299, 127] width 128 height 142
type textarea "defenderB.moveRight()"
click at [300, 191] on span "Ausführen" at bounding box center [290, 191] width 47 height 6
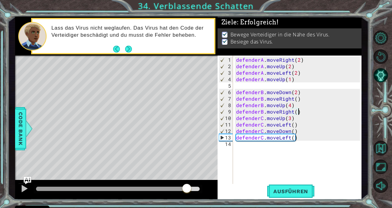
click at [187, 190] on div at bounding box center [118, 188] width 164 height 4
click at [22, 186] on div at bounding box center [24, 188] width 8 height 8
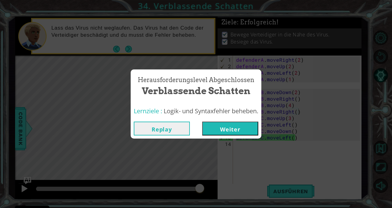
click at [246, 131] on button "Weiter" at bounding box center [230, 128] width 56 height 14
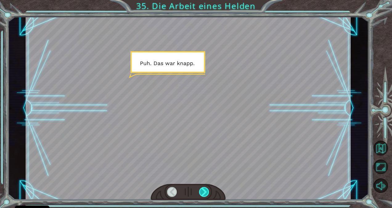
click at [208, 190] on div at bounding box center [204, 192] width 10 height 10
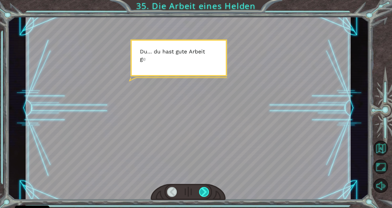
click at [208, 190] on div at bounding box center [204, 192] width 10 height 10
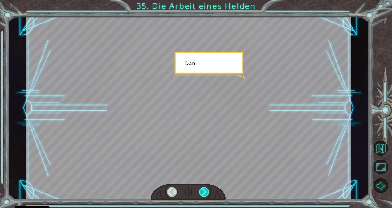
click at [208, 190] on div at bounding box center [204, 192] width 10 height 10
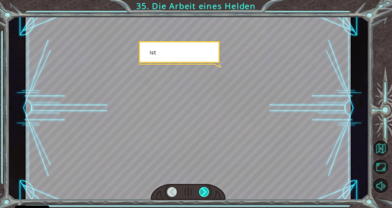
click at [208, 190] on div at bounding box center [204, 192] width 10 height 10
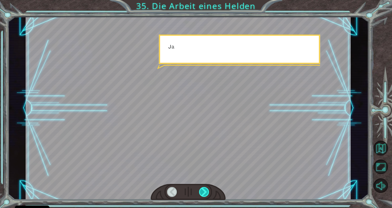
click at [208, 190] on div at bounding box center [204, 192] width 10 height 10
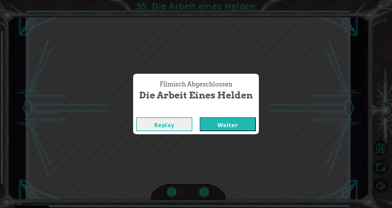
click at [216, 122] on button "Weiter" at bounding box center [228, 124] width 56 height 14
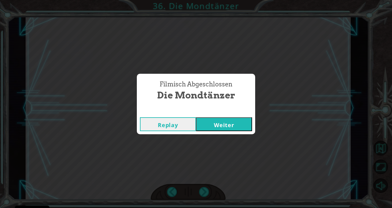
click at [217, 129] on button "Weiter" at bounding box center [224, 124] width 56 height 14
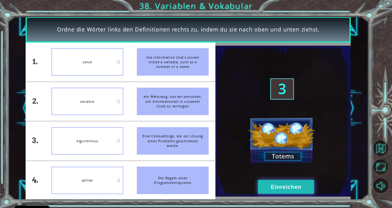
click at [276, 188] on button "Einreichen" at bounding box center [286, 187] width 56 height 14
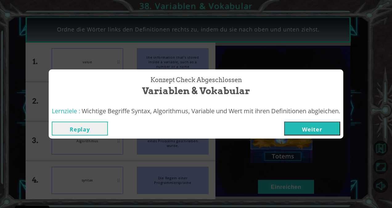
click at [309, 129] on button "Weiter" at bounding box center [312, 128] width 56 height 14
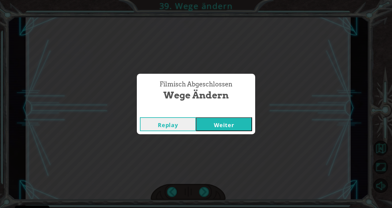
click at [242, 121] on button "Weiter" at bounding box center [224, 124] width 56 height 14
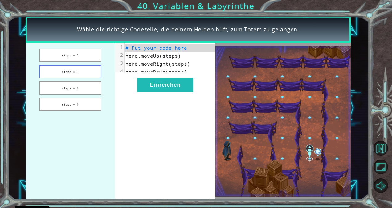
click at [94, 75] on button "steps = 3" at bounding box center [70, 71] width 62 height 13
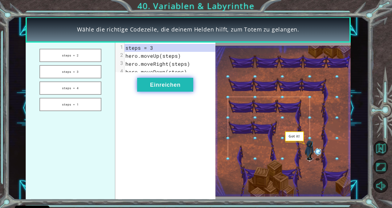
click at [158, 91] on button "Einreichen" at bounding box center [165, 85] width 56 height 14
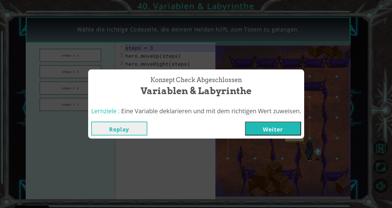
click at [256, 132] on button "Weiter" at bounding box center [273, 128] width 56 height 14
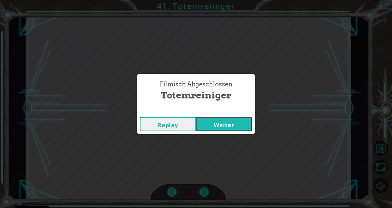
click at [216, 130] on button "Weiter" at bounding box center [224, 124] width 56 height 14
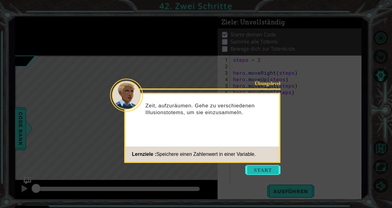
click at [262, 170] on button "Start" at bounding box center [262, 170] width 35 height 10
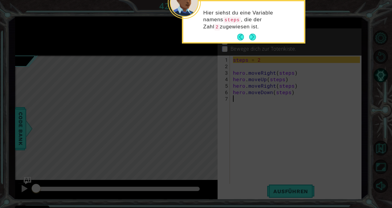
click at [253, 47] on icon at bounding box center [196, 31] width 392 height 353
click at [256, 39] on button "Next" at bounding box center [252, 37] width 7 height 7
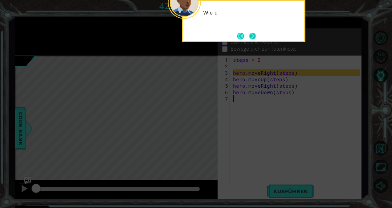
click at [254, 36] on button "Next" at bounding box center [252, 36] width 7 height 7
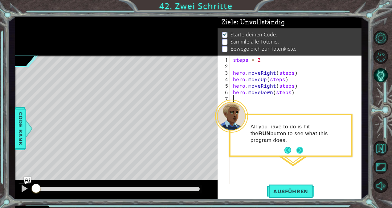
click at [301, 150] on button "Next" at bounding box center [299, 150] width 7 height 7
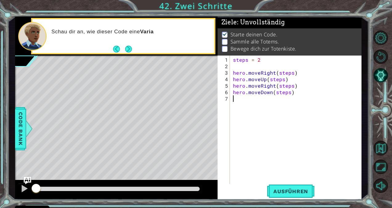
click at [340, 150] on div "steps = 2 hero . moveRight ( steps ) hero . moveUp ( steps ) hero . moveRight (…" at bounding box center [297, 127] width 131 height 142
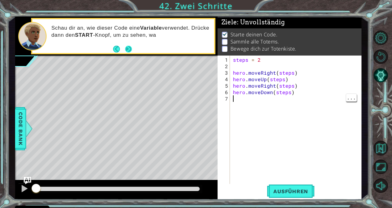
click at [127, 49] on button "Next" at bounding box center [128, 49] width 7 height 7
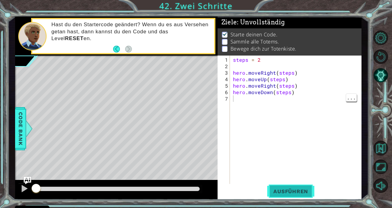
click at [301, 196] on button "Ausführen" at bounding box center [290, 191] width 47 height 14
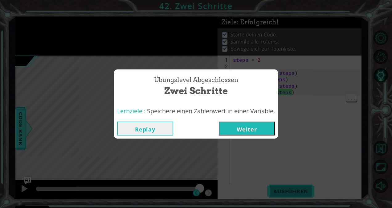
click at [267, 131] on button "Weiter" at bounding box center [247, 128] width 56 height 14
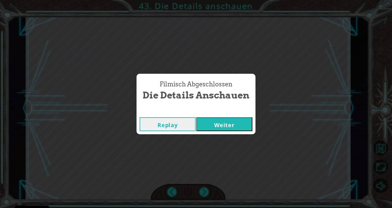
click at [230, 126] on button "Weiter" at bounding box center [224, 124] width 56 height 14
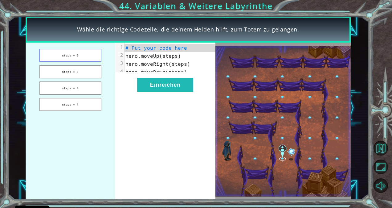
click at [74, 52] on button "steps = 2" at bounding box center [70, 55] width 62 height 13
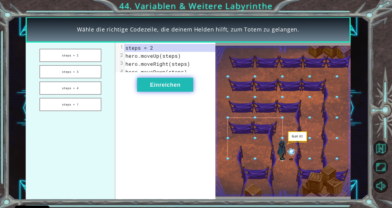
click at [167, 84] on button "Einreichen" at bounding box center [165, 85] width 56 height 14
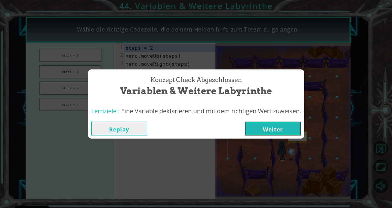
click at [261, 128] on button "Weiter" at bounding box center [273, 128] width 56 height 14
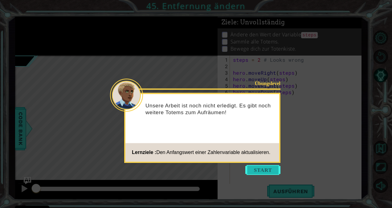
click at [272, 170] on button "Start" at bounding box center [262, 170] width 35 height 10
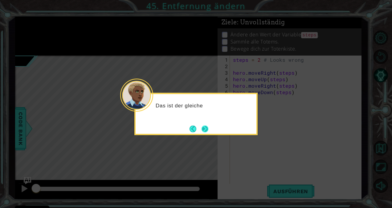
click at [203, 132] on button "Next" at bounding box center [204, 128] width 7 height 7
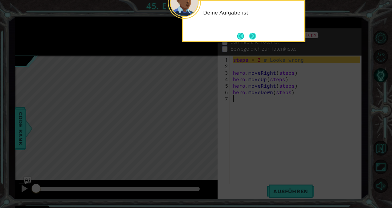
click at [254, 36] on button "Next" at bounding box center [252, 36] width 7 height 7
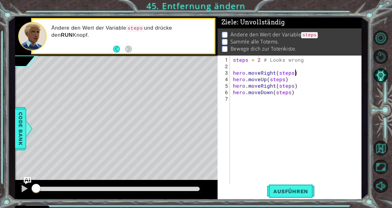
click at [307, 72] on div "steps = 2 # Looks wrong hero . moveRight ( steps ) hero . moveUp ( steps ) hero…" at bounding box center [297, 127] width 131 height 142
type textarea "hero.moveRight(steps)"
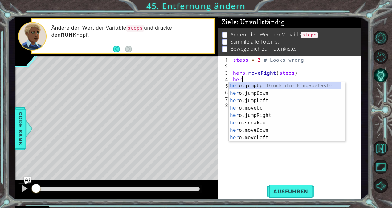
type textarea "hero"
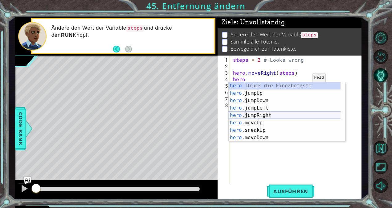
click at [271, 112] on div "hero Drück die Eingabetaste hero .jumpUp Drück die Eingabetaste hero .jumpDown …" at bounding box center [285, 119] width 112 height 74
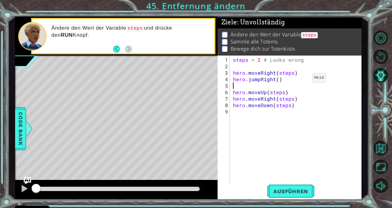
scroll to position [0, 0]
drag, startPoint x: 289, startPoint y: 80, endPoint x: 232, endPoint y: 80, distance: 57.3
click at [232, 80] on div "steps = 2 # Looks wrong hero . moveRight ( steps ) hero . jumpRight ( ) hero . …" at bounding box center [297, 127] width 131 height 142
type textarea "hero.jumpRight()"
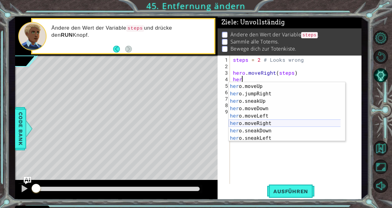
scroll to position [22, 0]
click at [276, 124] on div "her o.jumpLeft Drück die Eingabetaste her o.moveUp Drück die Eingabetaste her o…" at bounding box center [285, 112] width 112 height 74
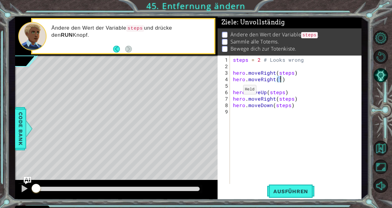
click at [233, 92] on div "steps = 2 # Looks wrong hero . moveRight ( steps ) hero . moveRight ( 1 ) hero …" at bounding box center [297, 127] width 131 height 142
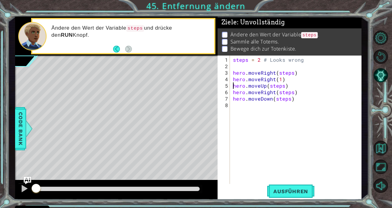
click at [286, 88] on div "steps = 2 # Looks wrong hero . moveRight ( steps ) hero . moveRight ( 1 ) hero …" at bounding box center [297, 127] width 131 height 142
click at [297, 88] on div "steps = 2 # Looks wrong hero . moveRight ( steps ) hero . moveRight ( 1 ) hero …" at bounding box center [297, 127] width 131 height 142
drag, startPoint x: 285, startPoint y: 76, endPoint x: 231, endPoint y: 79, distance: 54.0
click at [231, 79] on div "hero.moveRight(steps) 1 2 3 4 5 6 7 8 steps = 2 # Looks wrong hero . moveRight …" at bounding box center [288, 119] width 142 height 129
type textarea "hero.moveRight(1)"
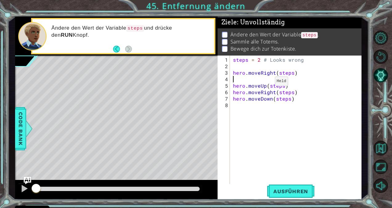
scroll to position [0, 0]
click at [288, 79] on div "steps = 2 # Looks wrong hero . moveRight ( steps ) hero . moveUp ( steps ) hero…" at bounding box center [297, 127] width 131 height 142
type textarea "hero.moveUp(steps)"
paste textarea "hero.moveRight(1)"
click at [291, 90] on div "steps = 2 # Looks wrong hero . moveRight ( steps ) hero . moveUp ( steps ) hero…" at bounding box center [297, 127] width 131 height 142
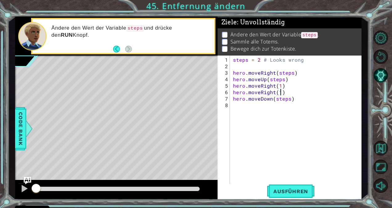
scroll to position [0, 2]
drag, startPoint x: 271, startPoint y: 99, endPoint x: 259, endPoint y: 100, distance: 11.7
click at [259, 100] on div "steps = 2 # Looks wrong hero . moveRight ( steps ) hero . moveUp ( steps ) hero…" at bounding box center [297, 127] width 131 height 142
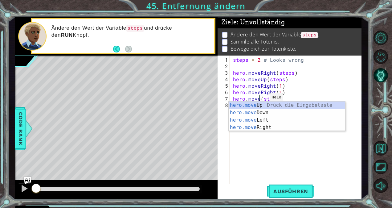
scroll to position [0, 2]
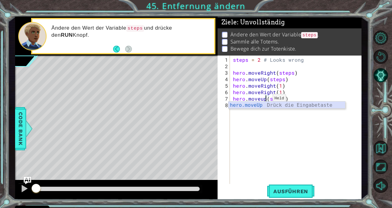
click at [264, 104] on div "hero.moveUp Drück die Eingabetaste" at bounding box center [287, 112] width 117 height 22
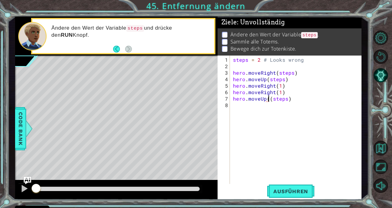
type textarea "hero.moveUp(steps)"
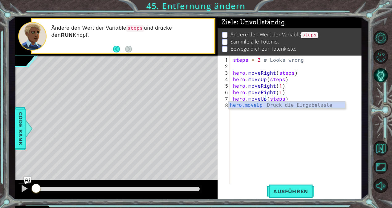
click at [268, 115] on div "steps = 2 # Looks wrong hero . moveRight ( steps ) hero . moveUp ( steps ) hero…" at bounding box center [297, 127] width 131 height 142
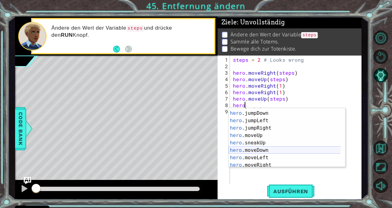
scroll to position [19, 0]
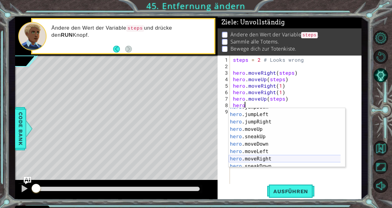
click at [258, 159] on div "hero .jumpDown Drück die Eingabetaste hero .jumpLeft Drück die Eingabetaste her…" at bounding box center [285, 140] width 112 height 74
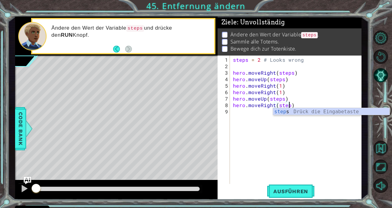
scroll to position [0, 3]
type textarea "hero.moveRight(steps)"
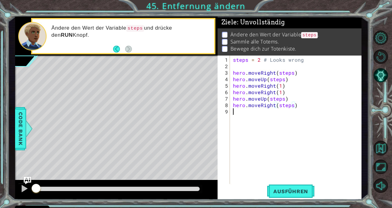
click at [253, 111] on div "steps = 2 # Looks wrong hero . moveRight ( steps ) hero . moveUp ( steps ) hero…" at bounding box center [297, 127] width 131 height 142
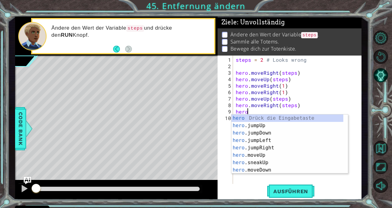
scroll to position [0, 0]
click at [259, 168] on div "hero Drück die Eingabetaste hero .jumpUp Drück die Eingabetaste hero .jumpDown …" at bounding box center [287, 151] width 112 height 74
type textarea "hero.moveDown(1)"
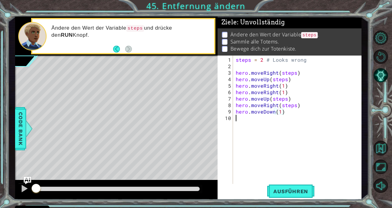
click at [240, 120] on div "steps = 2 # Looks wrong hero . moveRight ( steps ) hero . moveUp ( steps ) hero…" at bounding box center [298, 127] width 128 height 142
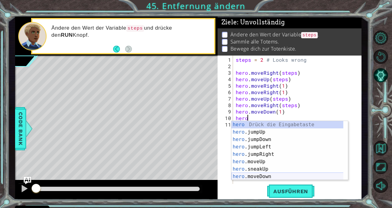
click at [267, 174] on div "hero Drück die Eingabetaste hero .jumpUp Drück die Eingabetaste hero .jumpDown …" at bounding box center [287, 158] width 112 height 74
type textarea "hero.moveDown(1)"
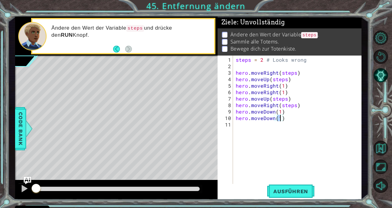
click at [244, 126] on div "steps = 2 # Looks wrong hero . moveRight ( steps ) hero . moveUp ( steps ) hero…" at bounding box center [298, 127] width 128 height 142
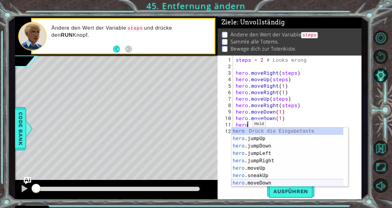
click at [269, 181] on div "hero Drück die Eingabetaste hero .jumpUp Drück die Eingabetaste hero .jumpDown …" at bounding box center [287, 164] width 112 height 74
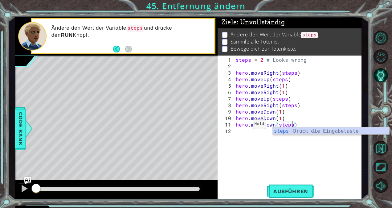
scroll to position [0, 3]
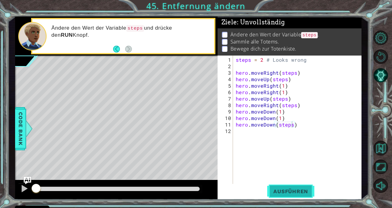
click at [282, 195] on button "Ausführen" at bounding box center [290, 191] width 47 height 14
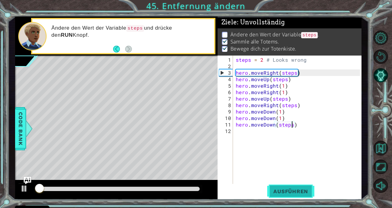
scroll to position [4, 0]
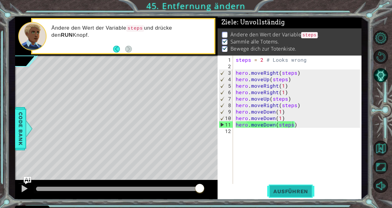
click at [283, 195] on button "Ausführen" at bounding box center [290, 191] width 47 height 14
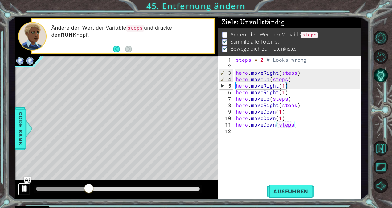
click at [19, 187] on button at bounding box center [24, 189] width 12 height 13
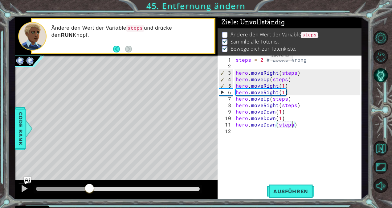
click at [262, 59] on div "steps = 2 # Looks wrong hero . moveRight ( steps ) hero . moveUp ( steps ) hero…" at bounding box center [298, 127] width 128 height 142
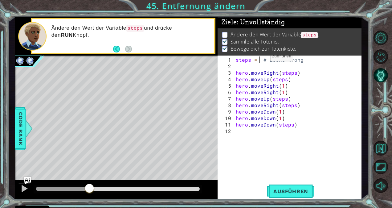
scroll to position [0, 2]
drag, startPoint x: 301, startPoint y: 126, endPoint x: 298, endPoint y: 126, distance: 3.7
click at [298, 126] on div "steps = 3 # Looks wrong hero . moveRight ( steps ) hero . moveUp ( steps ) hero…" at bounding box center [298, 127] width 128 height 142
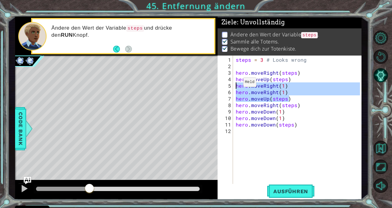
drag, startPoint x: 293, startPoint y: 99, endPoint x: 235, endPoint y: 84, distance: 60.3
click at [235, 84] on div "steps = 3 # Looks wrong hero . moveRight ( steps ) hero . moveUp ( steps ) hero…" at bounding box center [298, 127] width 128 height 142
type textarea "hero.moveRight(1) hero.moveRight(1)"
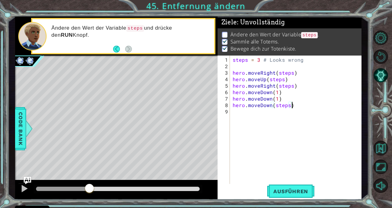
click at [296, 104] on div "steps = 3 # Looks wrong hero . moveRight ( steps ) hero . moveUp ( steps ) hero…" at bounding box center [296, 127] width 131 height 142
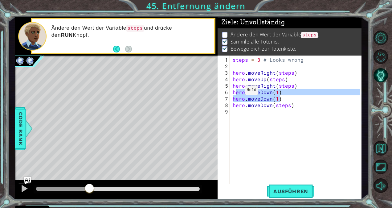
drag, startPoint x: 289, startPoint y: 100, endPoint x: 234, endPoint y: 92, distance: 55.1
click at [234, 92] on div "steps = 3 # Looks wrong hero . moveRight ( steps ) hero . moveUp ( steps ) hero…" at bounding box center [296, 127] width 131 height 142
type textarea "h"
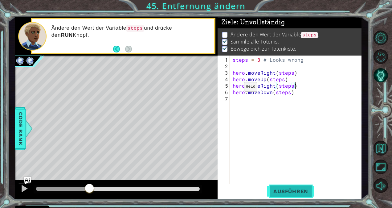
type textarea "hero.moveRight(steps)"
click at [298, 195] on button "Ausführen" at bounding box center [290, 191] width 47 height 14
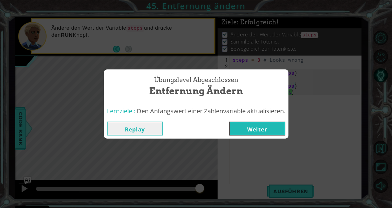
click at [262, 132] on button "Weiter" at bounding box center [257, 128] width 56 height 14
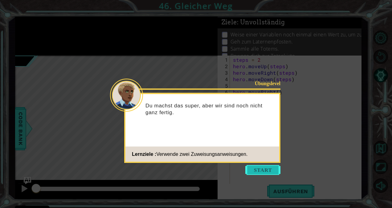
click at [253, 170] on button "Start" at bounding box center [262, 170] width 35 height 10
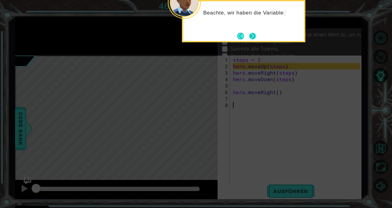
click at [254, 38] on button "Next" at bounding box center [252, 36] width 7 height 7
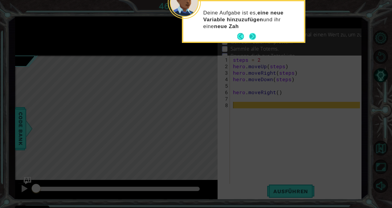
click at [254, 37] on button "Next" at bounding box center [252, 36] width 7 height 7
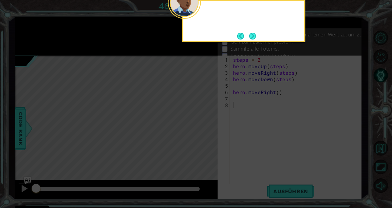
click at [254, 37] on button "Next" at bounding box center [252, 36] width 7 height 7
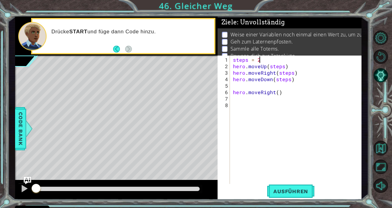
click at [270, 61] on div "steps = 2 hero . moveUp ( steps ) hero . moveRight ( steps ) hero . moveDown ( …" at bounding box center [297, 127] width 131 height 142
type textarea "steps = 2"
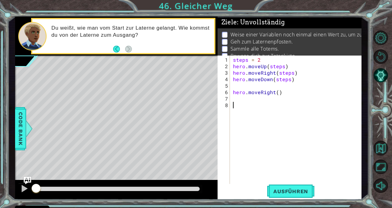
click at [248, 107] on div "steps = 2 hero . moveUp ( steps ) hero . moveRight ( steps ) hero . moveDown ( …" at bounding box center [297, 127] width 131 height 142
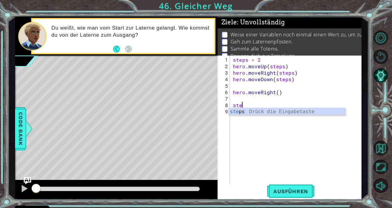
scroll to position [0, 1]
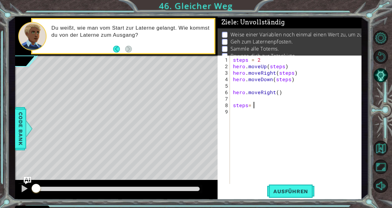
type textarea "steps= 3"
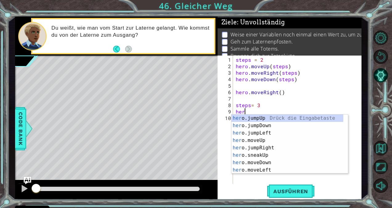
scroll to position [0, 0]
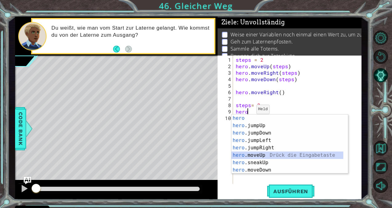
click at [252, 154] on div "hero Drück die Eingabetaste hero .jumpUp Drück die Eingabetaste hero .jumpDown …" at bounding box center [287, 151] width 112 height 74
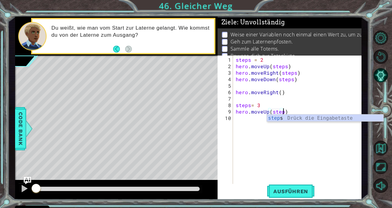
scroll to position [0, 3]
type textarea "hero.moveUp(steps)"
click at [254, 119] on div "steps = 2 hero . moveUp ( steps ) hero . moveRight ( steps ) hero . moveDown ( …" at bounding box center [298, 127] width 128 height 142
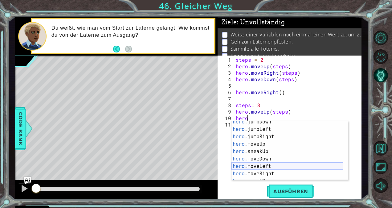
scroll to position [18, 0]
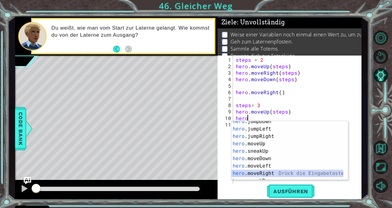
click at [258, 173] on div "hero .jumpDown Drück die Eingabetaste hero .jumpLeft Drück die Eingabetaste her…" at bounding box center [287, 155] width 112 height 74
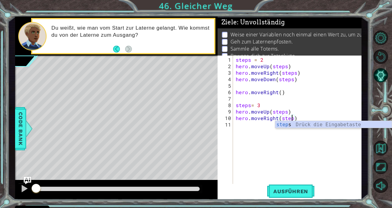
type textarea "hero.moveRight(steps)"
click at [239, 124] on div "steps = 2 hero . moveUp ( steps ) hero . moveRight ( steps ) hero . moveDown ( …" at bounding box center [298, 127] width 128 height 142
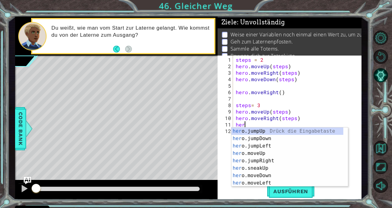
scroll to position [0, 0]
type textarea "hero"
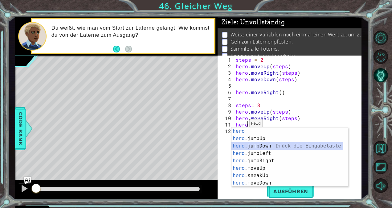
click at [270, 146] on div "hero Drück die Eingabetaste hero .jumpUp Drück die Eingabetaste hero .jumpDown …" at bounding box center [287, 164] width 112 height 74
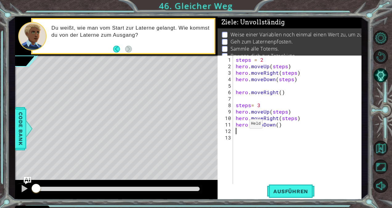
scroll to position [0, 0]
click at [275, 122] on div "steps = 2 hero . moveUp ( steps ) hero . moveRight ( steps ) hero . moveDown ( …" at bounding box center [298, 127] width 128 height 142
click at [277, 123] on div "steps = 2 hero . moveUp ( steps ) hero . moveRight ( steps ) hero . moveDown ( …" at bounding box center [298, 127] width 128 height 142
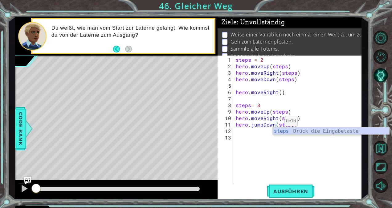
scroll to position [0, 3]
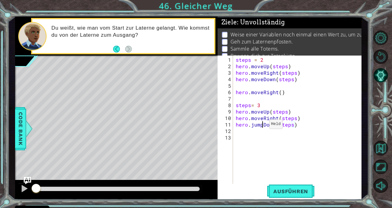
click at [261, 126] on div "steps = 2 hero . moveUp ( steps ) hero . moveRight ( steps ) hero . moveDown ( …" at bounding box center [298, 127] width 128 height 142
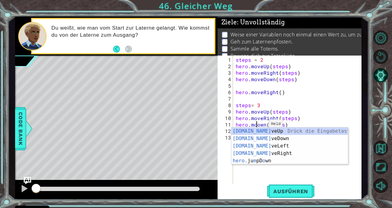
scroll to position [0, 1]
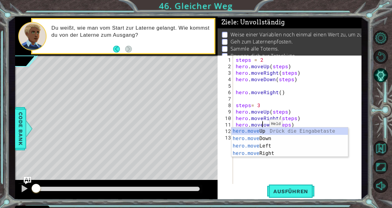
type textarea "hero.moveDown(steps)"
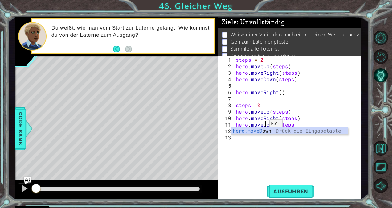
scroll to position [0, 2]
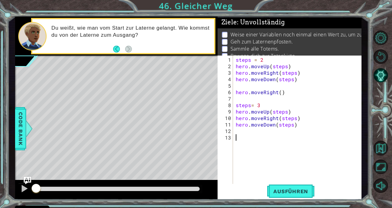
click at [267, 147] on div "steps = 2 hero . moveUp ( steps ) hero . moveRight ( steps ) hero . moveDown ( …" at bounding box center [298, 127] width 128 height 142
click at [264, 132] on div "steps = 2 hero . moveUp ( steps ) hero . moveRight ( steps ) hero . moveDown ( …" at bounding box center [298, 127] width 128 height 142
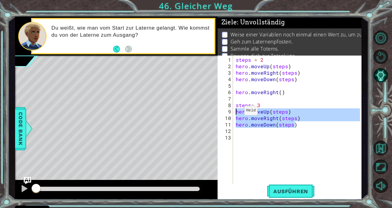
drag, startPoint x: 298, startPoint y: 126, endPoint x: 236, endPoint y: 113, distance: 63.7
click at [236, 113] on div "steps = 2 hero . moveUp ( steps ) hero . moveRight ( steps ) hero . moveDown ( …" at bounding box center [298, 127] width 128 height 142
type textarea "hero.moveUp(steps) hero.moveRight(steps)"
click at [305, 141] on div "steps = 2 hero . moveUp ( steps ) hero . moveRight ( steps ) hero . moveDown ( …" at bounding box center [298, 127] width 128 height 142
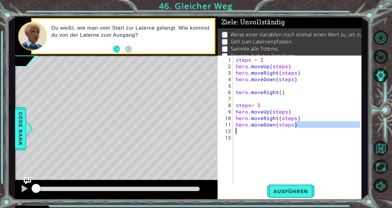
drag, startPoint x: 304, startPoint y: 127, endPoint x: 274, endPoint y: 127, distance: 29.3
click at [274, 127] on div "steps = 2 hero . moveUp ( steps ) hero . moveRight ( steps ) hero . moveDown ( …" at bounding box center [298, 127] width 128 height 142
type textarea "hero.moveDown(steps)"
click at [272, 134] on div "steps = 2 hero . moveUp ( steps ) hero . moveRight ( steps ) hero . moveDown ( …" at bounding box center [298, 127] width 128 height 142
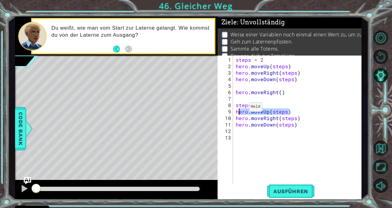
drag, startPoint x: 294, startPoint y: 110, endPoint x: 293, endPoint y: 106, distance: 3.9
click at [293, 106] on div "steps = 2 hero . moveUp ( steps ) hero . moveRight ( steps ) hero . moveDown ( …" at bounding box center [298, 127] width 128 height 142
click at [306, 114] on div "steps = 2 hero . moveUp ( steps ) hero . moveRight ( steps ) hero . moveDown ( …" at bounding box center [298, 127] width 128 height 142
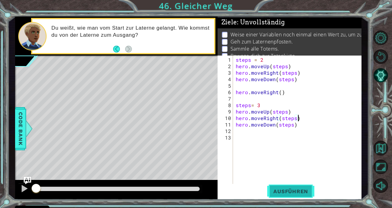
type textarea "hero.moveRight(steps)"
click at [290, 191] on span "Ausführen" at bounding box center [290, 191] width 47 height 6
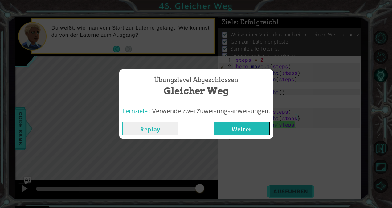
click at [250, 134] on button "Weiter" at bounding box center [242, 128] width 56 height 14
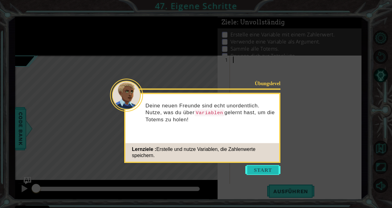
click at [257, 168] on button "Start" at bounding box center [262, 170] width 35 height 10
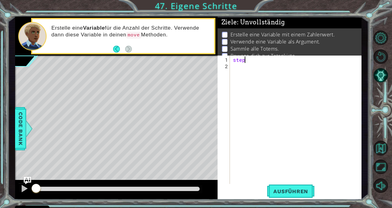
scroll to position [0, 1]
type textarea "steps= 3"
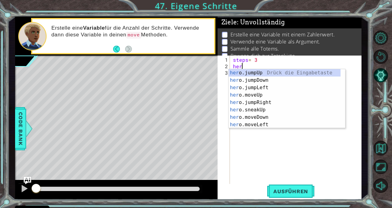
scroll to position [0, 0]
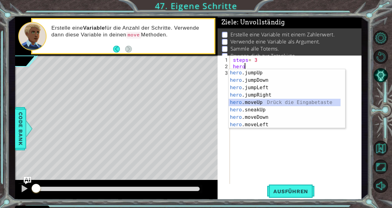
click at [274, 101] on div "hero .jumpUp Drück die Eingabetaste hero .jumpDown Drück die Eingabetaste hero …" at bounding box center [285, 106] width 112 height 74
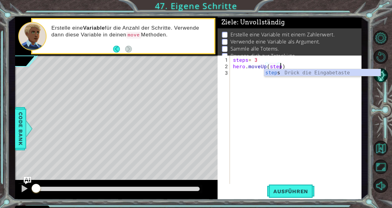
type textarea "hero.moveUp(steps)"
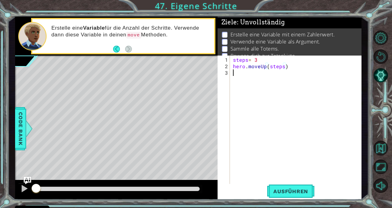
click at [252, 75] on div "steps = 3 hero . moveUp ( steps )" at bounding box center [297, 127] width 131 height 142
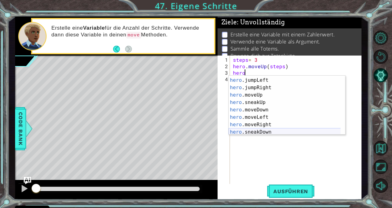
scroll to position [17, 0]
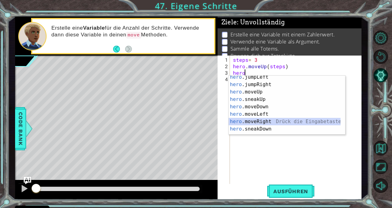
click at [265, 120] on div "hero .jumpLeft Drück die Eingabetaste hero .jumpRight Drück die Eingabetaste he…" at bounding box center [285, 110] width 112 height 74
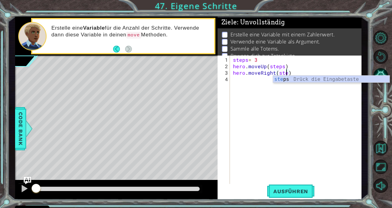
scroll to position [0, 3]
type textarea "hero.moveRight(steps)"
click at [244, 81] on div "steps = 3 hero . moveUp ( steps ) hero . moveRight ( steps )" at bounding box center [297, 127] width 131 height 142
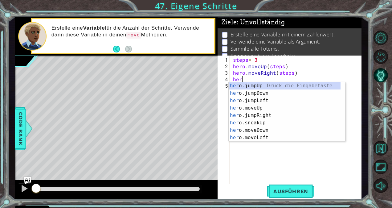
scroll to position [0, 0]
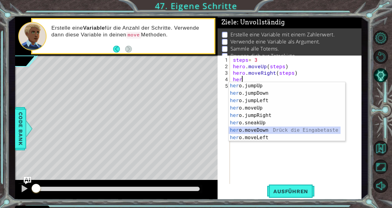
click at [257, 128] on div "her o.jumpUp Drück die Eingabetaste her o.jumpDown Drück die Eingabetaste her o…" at bounding box center [285, 119] width 112 height 74
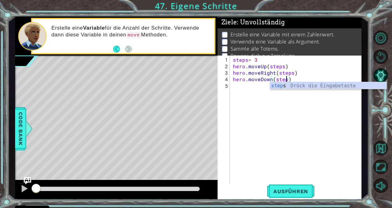
type textarea "hero.moveDown(steps)"
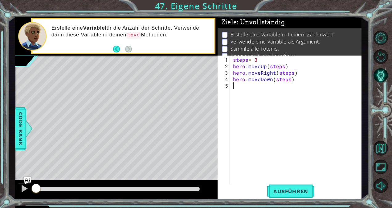
click at [246, 88] on div "steps = 3 hero . moveUp ( steps ) hero . moveRight ( steps ) hero . moveDown ( …" at bounding box center [297, 127] width 131 height 142
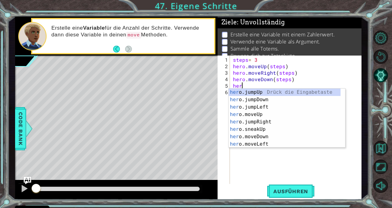
scroll to position [0, 0]
type textarea "hero"
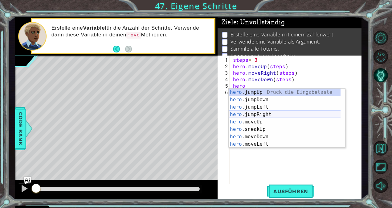
click at [257, 115] on div "hero .jumpUp Drück die Eingabetaste hero .jumpDown Drück die Eingabetaste hero …" at bounding box center [285, 125] width 112 height 74
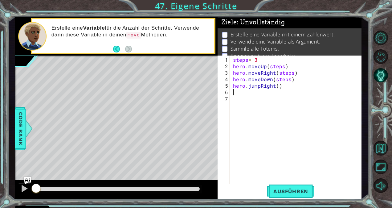
scroll to position [0, 0]
click at [258, 83] on div "steps = 3 hero . moveUp ( steps ) hero . moveRight ( steps ) hero . moveDown ( …" at bounding box center [297, 127] width 131 height 142
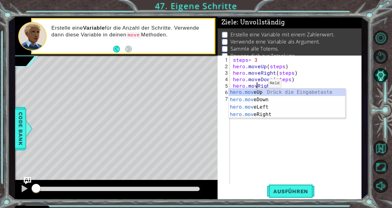
type textarea "hero.moveRight()"
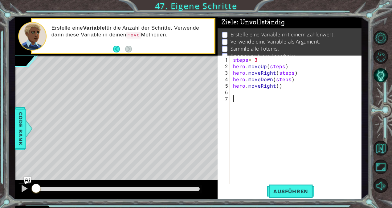
click at [268, 125] on div "steps = 3 hero . moveUp ( steps ) hero . moveRight ( steps ) hero . moveDown ( …" at bounding box center [297, 127] width 131 height 142
click at [276, 86] on div "steps = 3 hero . moveUp ( steps ) hero . moveRight ( steps ) hero . moveDown ( …" at bounding box center [297, 127] width 131 height 142
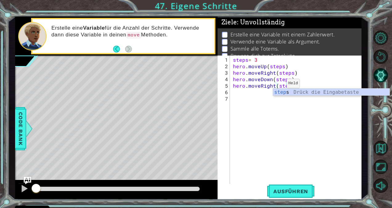
scroll to position [0, 3]
type textarea "hero.moveRight(steps)"
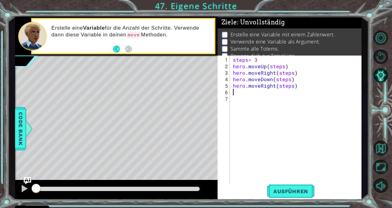
click at [267, 90] on div "steps = 3 hero . moveUp ( steps ) hero . moveRight ( steps ) hero . moveDown ( …" at bounding box center [297, 127] width 131 height 142
click at [281, 194] on span "Ausführen" at bounding box center [290, 191] width 47 height 6
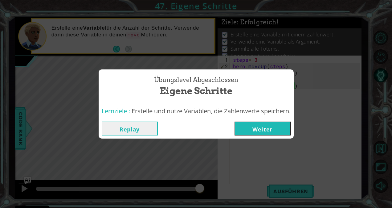
click at [273, 133] on button "Weiter" at bounding box center [262, 128] width 56 height 14
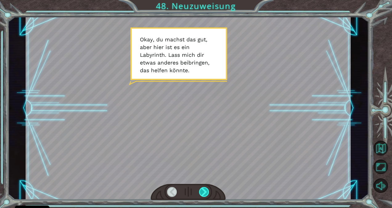
click at [204, 191] on div at bounding box center [204, 192] width 10 height 10
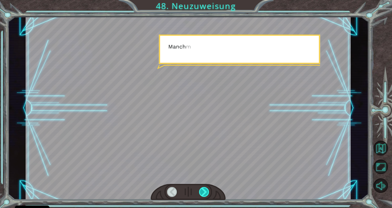
click at [204, 191] on div at bounding box center [204, 192] width 10 height 10
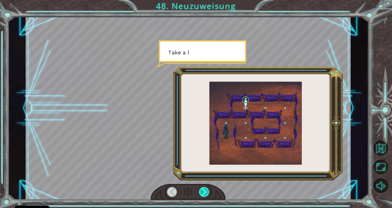
click at [204, 191] on div at bounding box center [204, 192] width 10 height 10
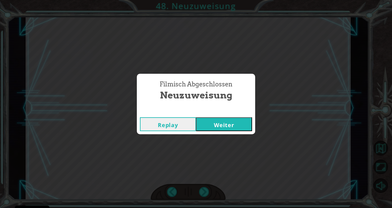
click at [238, 124] on button "Weiter" at bounding box center [224, 124] width 56 height 14
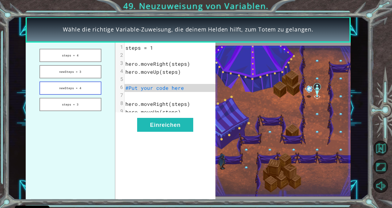
click at [87, 85] on button "newSteps = 4" at bounding box center [70, 87] width 62 height 13
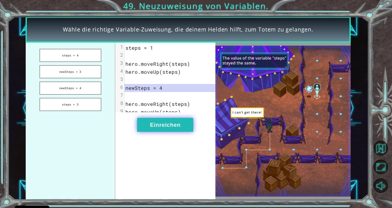
click at [143, 130] on button "Einreichen" at bounding box center [165, 125] width 56 height 14
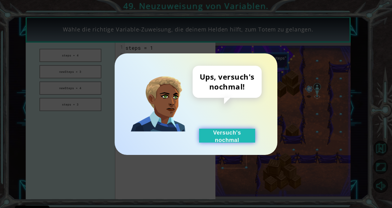
click at [220, 139] on button "Versuch's nochmal" at bounding box center [227, 135] width 56 height 14
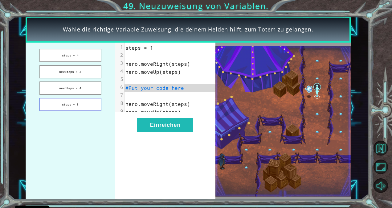
click at [90, 100] on button "steps = 3" at bounding box center [70, 104] width 62 height 13
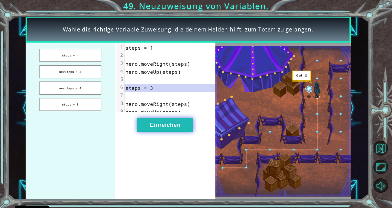
click at [184, 131] on button "Einreichen" at bounding box center [165, 125] width 56 height 14
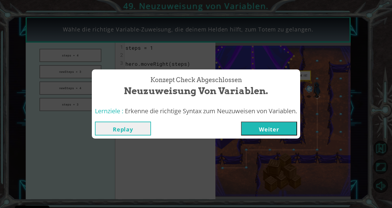
click at [253, 130] on button "Weiter" at bounding box center [269, 128] width 56 height 14
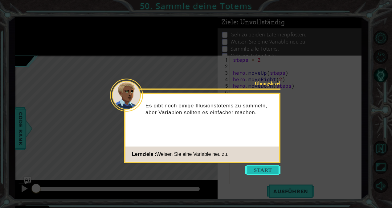
click at [260, 168] on button "Start" at bounding box center [262, 170] width 35 height 10
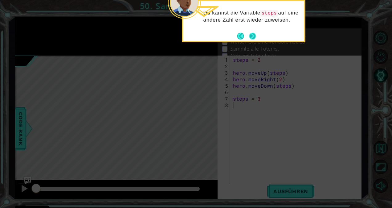
click at [254, 37] on button "Next" at bounding box center [252, 36] width 7 height 7
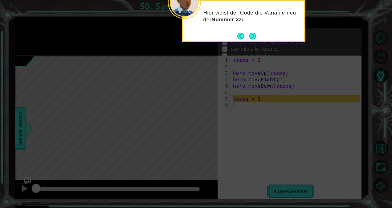
click at [254, 37] on button "Next" at bounding box center [252, 36] width 7 height 7
click at [254, 37] on button "Next" at bounding box center [252, 35] width 7 height 7
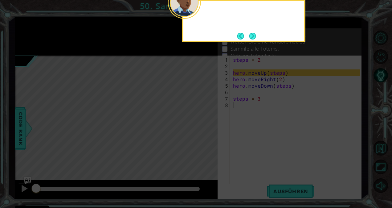
click at [254, 37] on button "Next" at bounding box center [252, 36] width 7 height 7
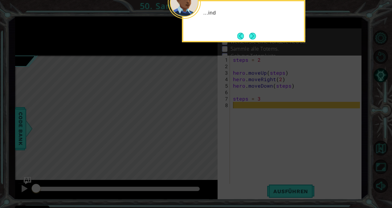
click at [254, 37] on button "Next" at bounding box center [252, 36] width 7 height 7
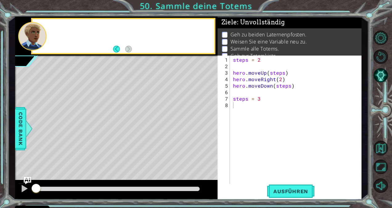
click at [254, 38] on p "Weisen Sie eine Variable neu zu." at bounding box center [268, 41] width 76 height 7
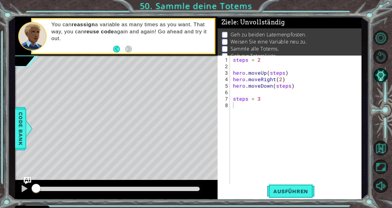
type textarea "steps = 3"
click at [266, 99] on div "steps = 2 hero . moveUp ( steps ) hero . moveRight ( 2 ) hero . moveDown ( step…" at bounding box center [297, 127] width 131 height 142
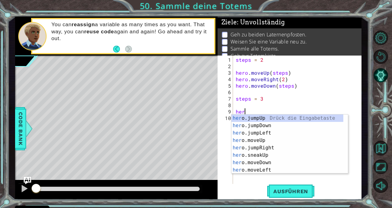
scroll to position [0, 0]
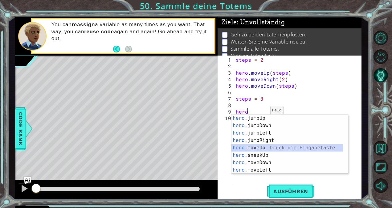
click at [245, 149] on div "hero .jumpUp Drück die Eingabetaste hero .jumpDown Drück die Eingabetaste hero …" at bounding box center [287, 151] width 112 height 74
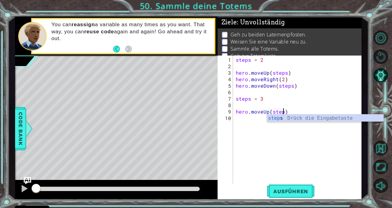
type textarea "hero.moveUp(steps)"
click at [253, 116] on div "steps = 2 hero . moveUp ( steps ) hero . moveRight ( 2 ) hero . moveDown ( step…" at bounding box center [298, 127] width 128 height 142
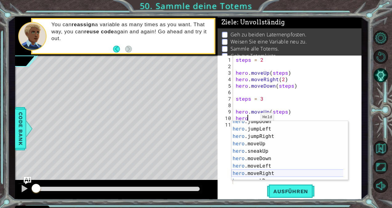
scroll to position [10, 0]
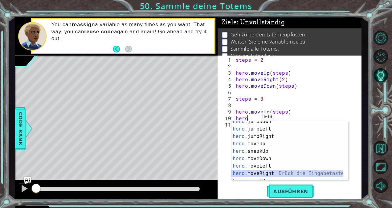
click at [270, 171] on div "hero .jumpDown Drück die Eingabetaste hero .jumpLeft Drück die Eingabetaste her…" at bounding box center [287, 155] width 112 height 74
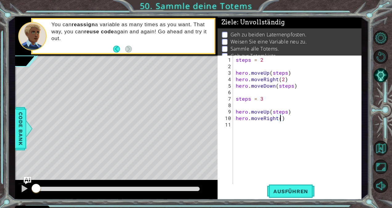
type textarea "hero.moveRight(2)"
click at [262, 124] on div "steps = 2 hero . moveUp ( steps ) hero . moveRight ( 2 ) hero . moveDown ( step…" at bounding box center [298, 127] width 128 height 142
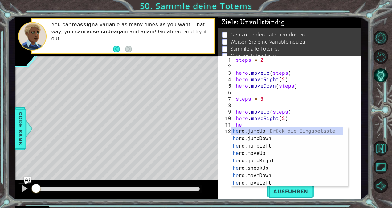
scroll to position [0, 0]
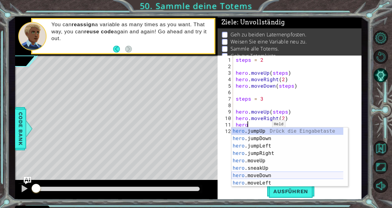
click at [268, 176] on div "hero .jumpUp Drück die Eingabetaste hero .jumpDown Drück die Eingabetaste hero …" at bounding box center [287, 164] width 112 height 74
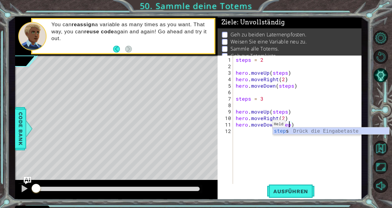
type textarea "hero.moveDown(steps)"
click at [237, 131] on div "steps = 2 hero . moveUp ( steps ) hero . moveRight ( 2 ) hero . moveDown ( step…" at bounding box center [298, 127] width 128 height 142
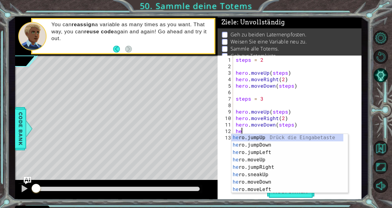
scroll to position [0, 0]
type textarea "h"
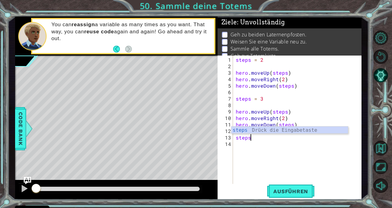
scroll to position [0, 1]
type textarea "steps=4"
click at [254, 136] on div "steps = 2 hero . moveUp ( steps ) hero . moveRight ( 2 ) hero . moveDown ( step…" at bounding box center [298, 127] width 128 height 142
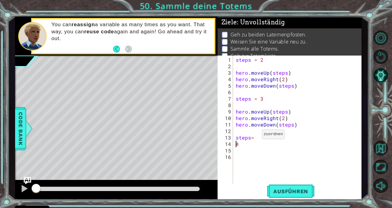
type textarea "steps= 4"
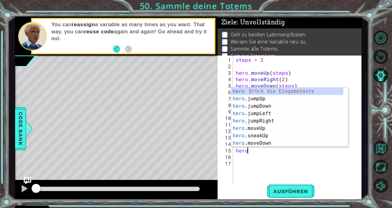
scroll to position [0, 0]
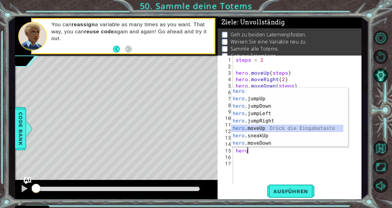
click at [263, 128] on div "hero Drück die Eingabetaste hero .jumpUp Drück die Eingabetaste hero .jumpDown …" at bounding box center [287, 124] width 112 height 74
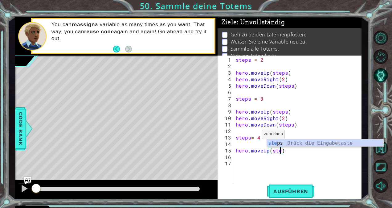
type textarea "hero.moveUp(steps)"
click at [247, 156] on div "steps = 2 hero . moveUp ( steps ) hero . moveRight ( 2 ) hero . moveDown ( step…" at bounding box center [298, 127] width 128 height 142
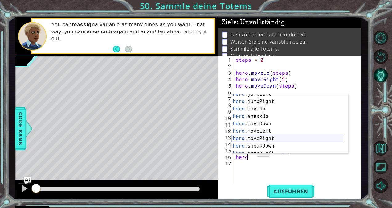
scroll to position [26, 0]
click at [256, 141] on div "hero .jumpLeft Drück die Eingabetaste hero .jumpRight Drück die Eingabetaste he…" at bounding box center [287, 127] width 112 height 74
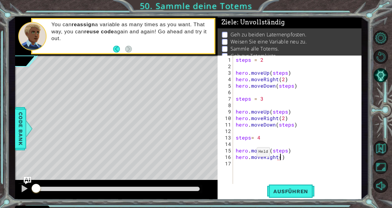
type textarea "hero.moveRight(2)"
click at [243, 168] on div "steps = 2 hero . moveUp ( steps ) hero . moveRight ( 2 ) hero . moveDown ( step…" at bounding box center [298, 127] width 128 height 142
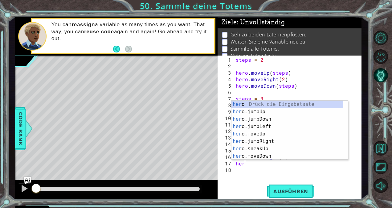
scroll to position [0, 0]
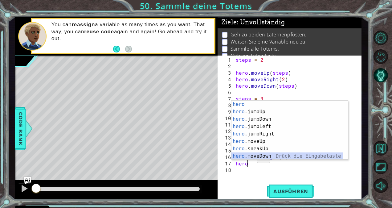
click at [264, 155] on div "hero Drück die Eingabetaste hero .jumpUp Drück die Eingabetaste hero .jumpDown …" at bounding box center [287, 137] width 112 height 74
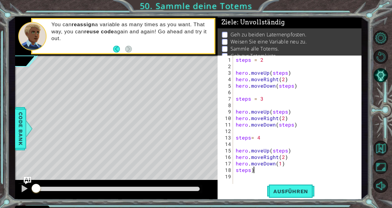
scroll to position [0, 4]
click at [280, 164] on div "steps = 2 hero . moveUp ( steps ) hero . moveRight ( 2 ) hero . moveDown ( step…" at bounding box center [298, 127] width 128 height 142
click at [235, 170] on div "steps = 2 hero . moveUp ( steps ) hero . moveRight ( 2 ) hero . moveDown ( step…" at bounding box center [298, 127] width 128 height 142
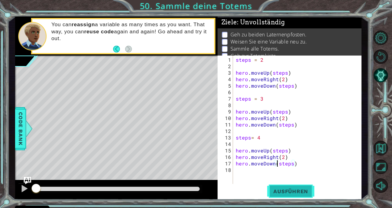
type textarea "hero.moveDown(steps)"
click at [285, 189] on span "Ausführen" at bounding box center [290, 191] width 47 height 6
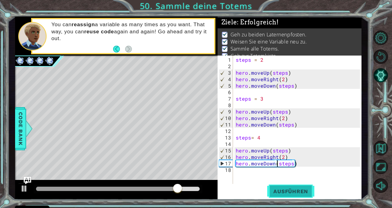
click at [285, 189] on span "Ausführen" at bounding box center [290, 191] width 47 height 6
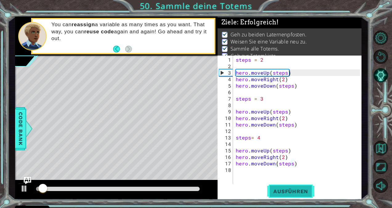
click at [285, 189] on span "Ausführen" at bounding box center [290, 191] width 47 height 6
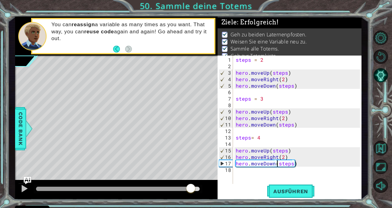
click at [190, 190] on div at bounding box center [118, 188] width 164 height 4
click at [28, 188] on div at bounding box center [24, 188] width 8 height 8
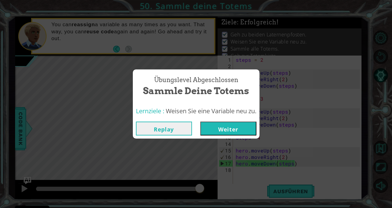
click at [244, 126] on button "Weiter" at bounding box center [228, 128] width 56 height 14
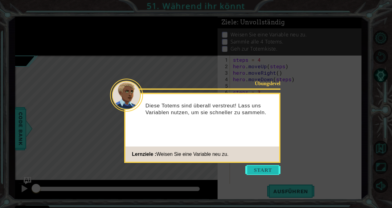
click at [256, 170] on button "Start" at bounding box center [262, 170] width 35 height 10
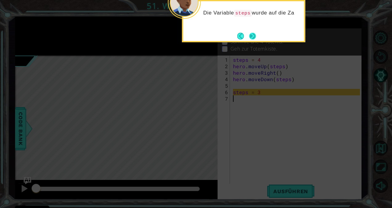
click at [252, 34] on button "Next" at bounding box center [252, 36] width 7 height 7
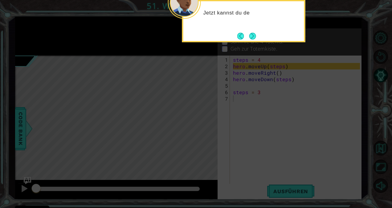
click at [252, 34] on button "Next" at bounding box center [252, 36] width 7 height 7
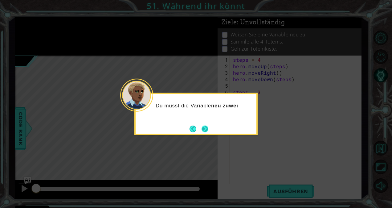
click at [207, 132] on button "Next" at bounding box center [204, 128] width 7 height 7
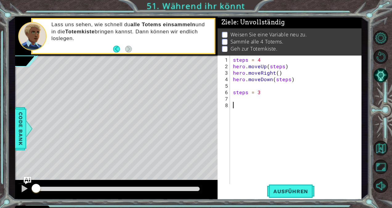
type textarea "e"
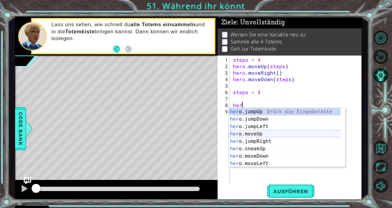
click at [252, 134] on div "her o.jumpUp Drück die Eingabetaste her o.jumpDown Drück die Eingabetaste her o…" at bounding box center [285, 145] width 112 height 74
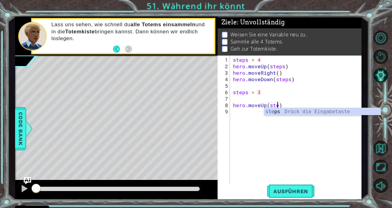
type textarea "hero.moveUp(steps)"
click at [235, 115] on div "steps = 4 hero . moveUp ( steps ) hero . moveRight ( ) hero . moveDown ( steps …" at bounding box center [297, 127] width 131 height 142
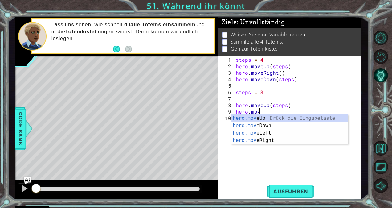
scroll to position [0, 1]
click at [252, 140] on div "hero.move Up Drück die Eingabetaste hero.move Down Drück die Eingabetaste hero.…" at bounding box center [289, 136] width 117 height 44
type textarea "hero.moveRight(1)"
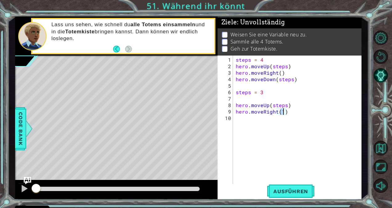
click at [250, 116] on div "steps = 4 hero . moveUp ( steps ) hero . moveRight ( ) hero . moveDown ( steps …" at bounding box center [298, 127] width 128 height 142
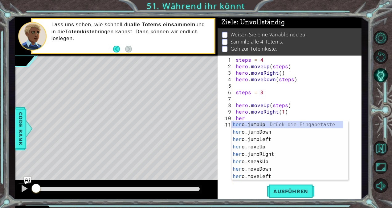
scroll to position [0, 0]
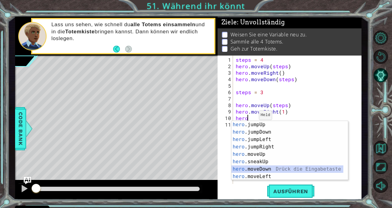
click at [255, 170] on div "hero .jumpUp Drück die Eingabetaste hero .jumpDown Drück die Eingabetaste hero …" at bounding box center [287, 158] width 112 height 74
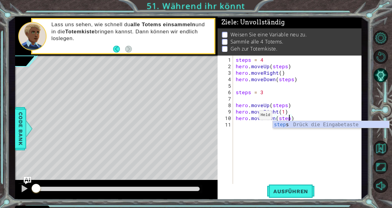
type textarea "hero.moveDown(steps)"
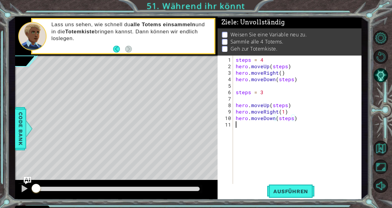
click at [248, 123] on div "steps = 4 hero . moveUp ( steps ) hero . moveRight ( ) hero . moveDown ( steps …" at bounding box center [298, 127] width 128 height 142
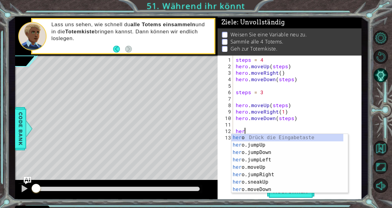
scroll to position [0, 0]
type textarea "h"
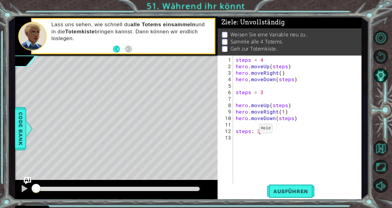
scroll to position [0, 1]
click at [253, 130] on div "steps = 4 hero . moveUp ( steps ) hero . moveRight ( ) hero . moveDown ( steps …" at bounding box center [298, 127] width 128 height 142
type textarea "steps = 3"
